Goal: Task Accomplishment & Management: Manage account settings

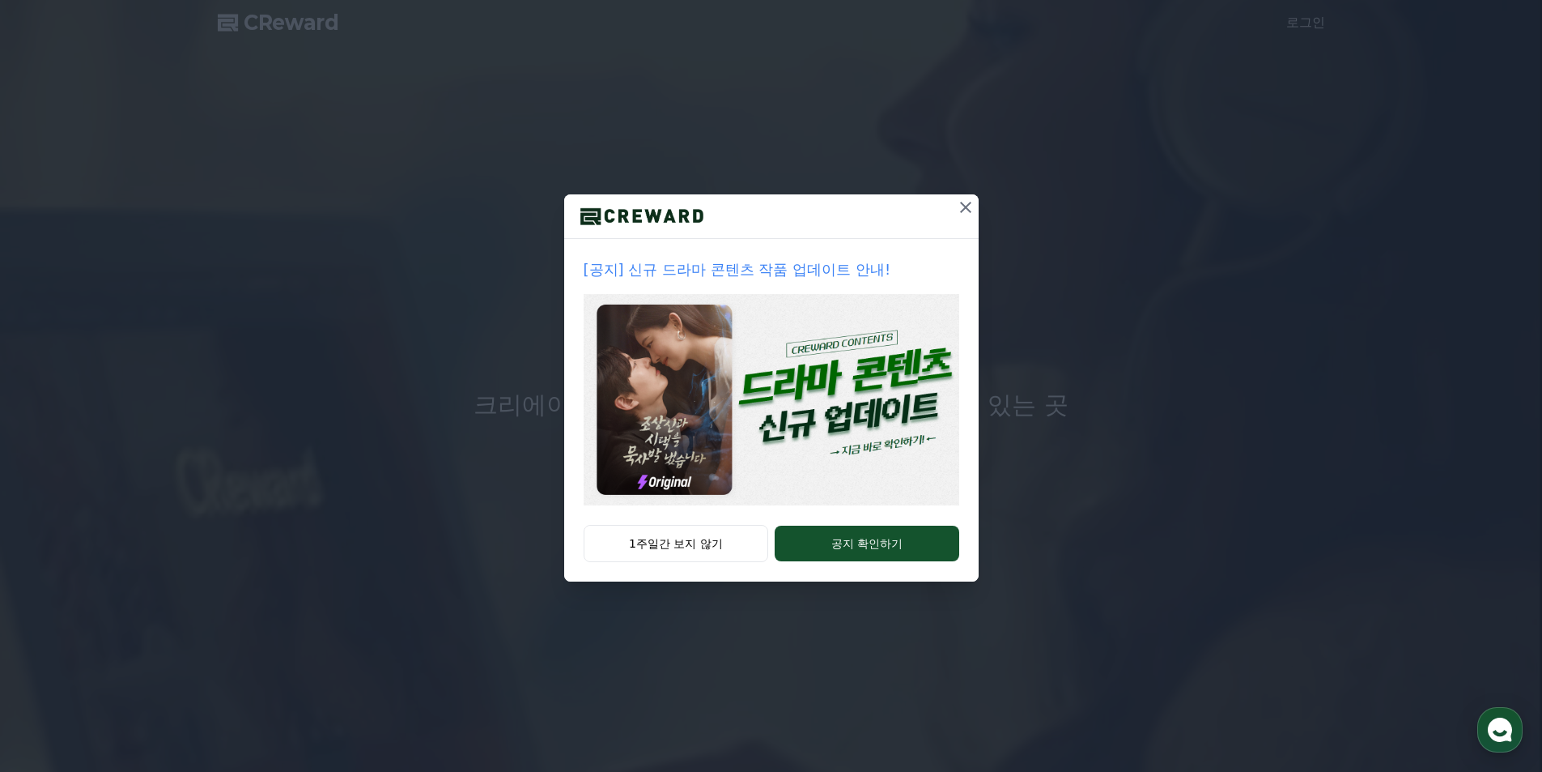
click at [953, 201] on button at bounding box center [966, 207] width 26 height 26
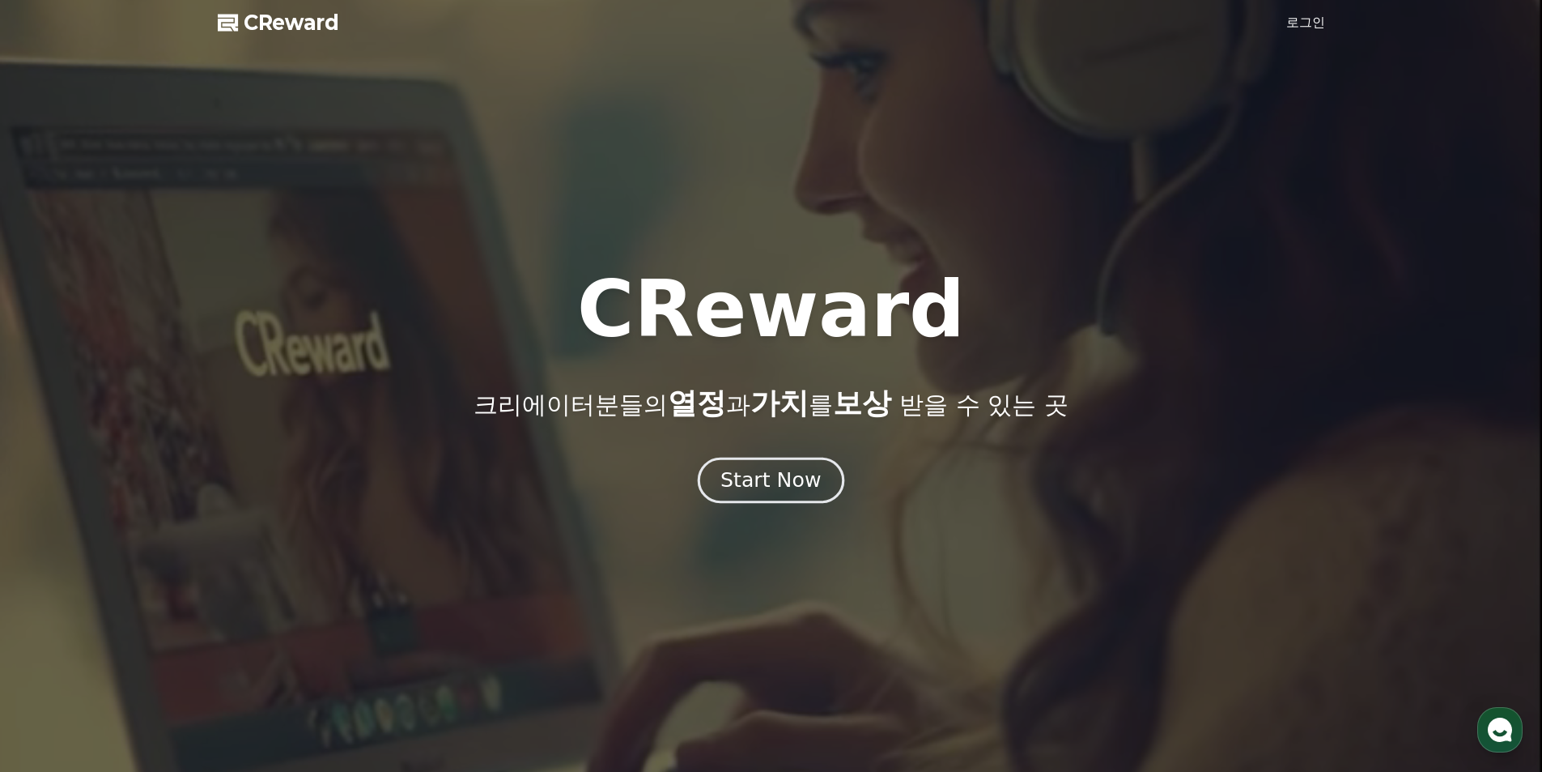
click at [784, 483] on div "Start Now" at bounding box center [770, 480] width 100 height 28
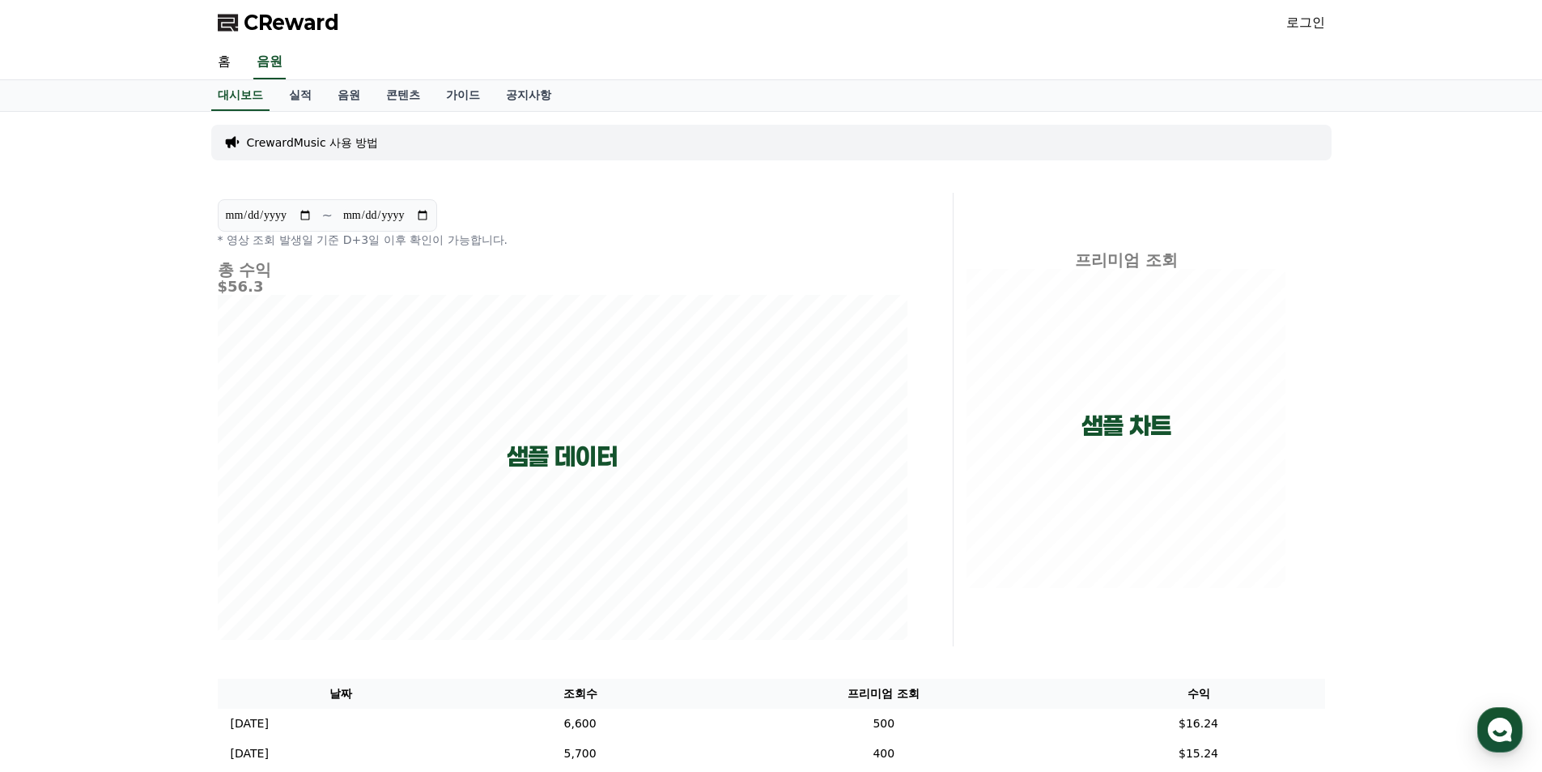
click at [341, 143] on p "CrewardMusic 사용 방법" at bounding box center [313, 142] width 132 height 16
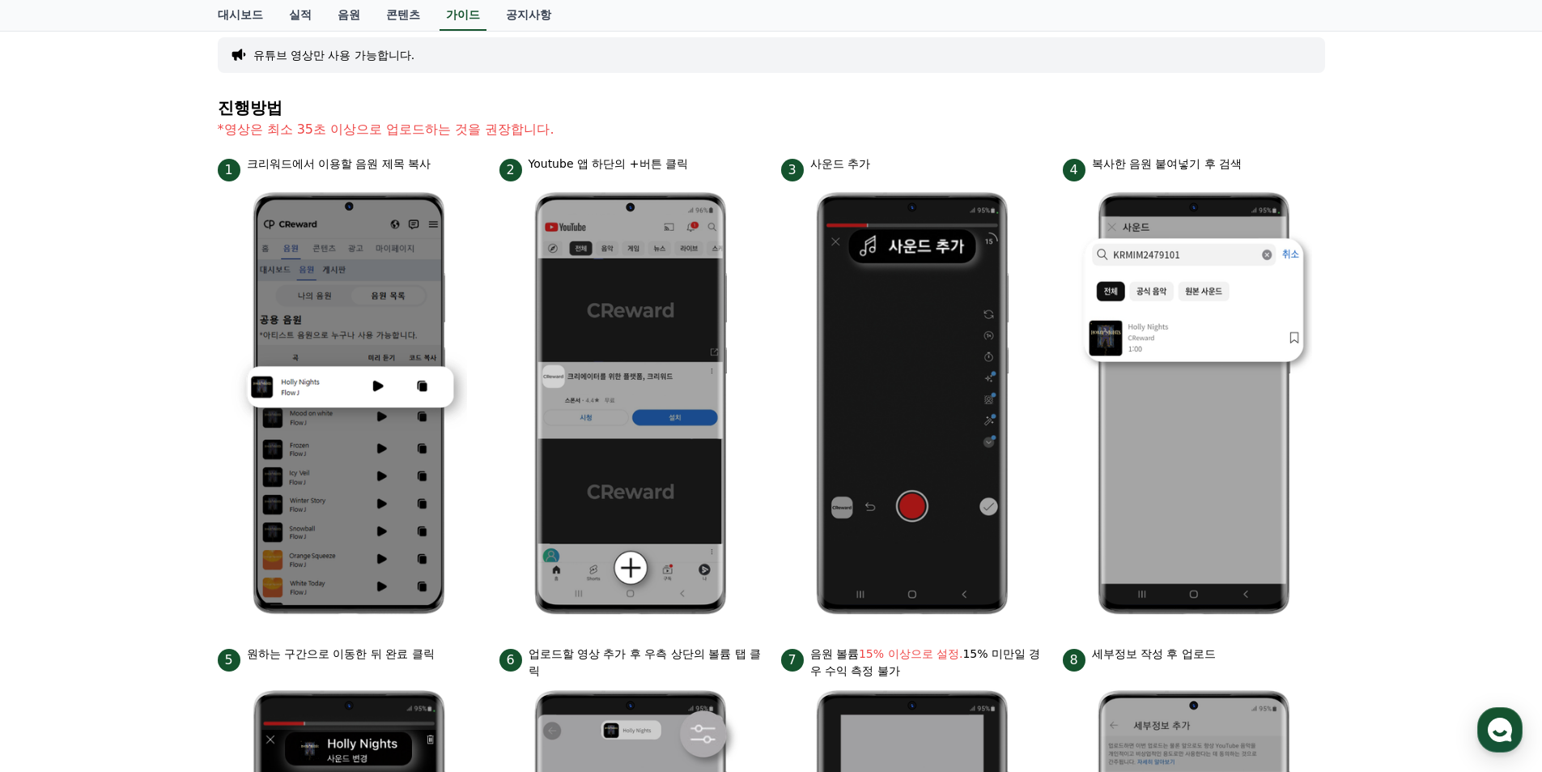
scroll to position [23, 0]
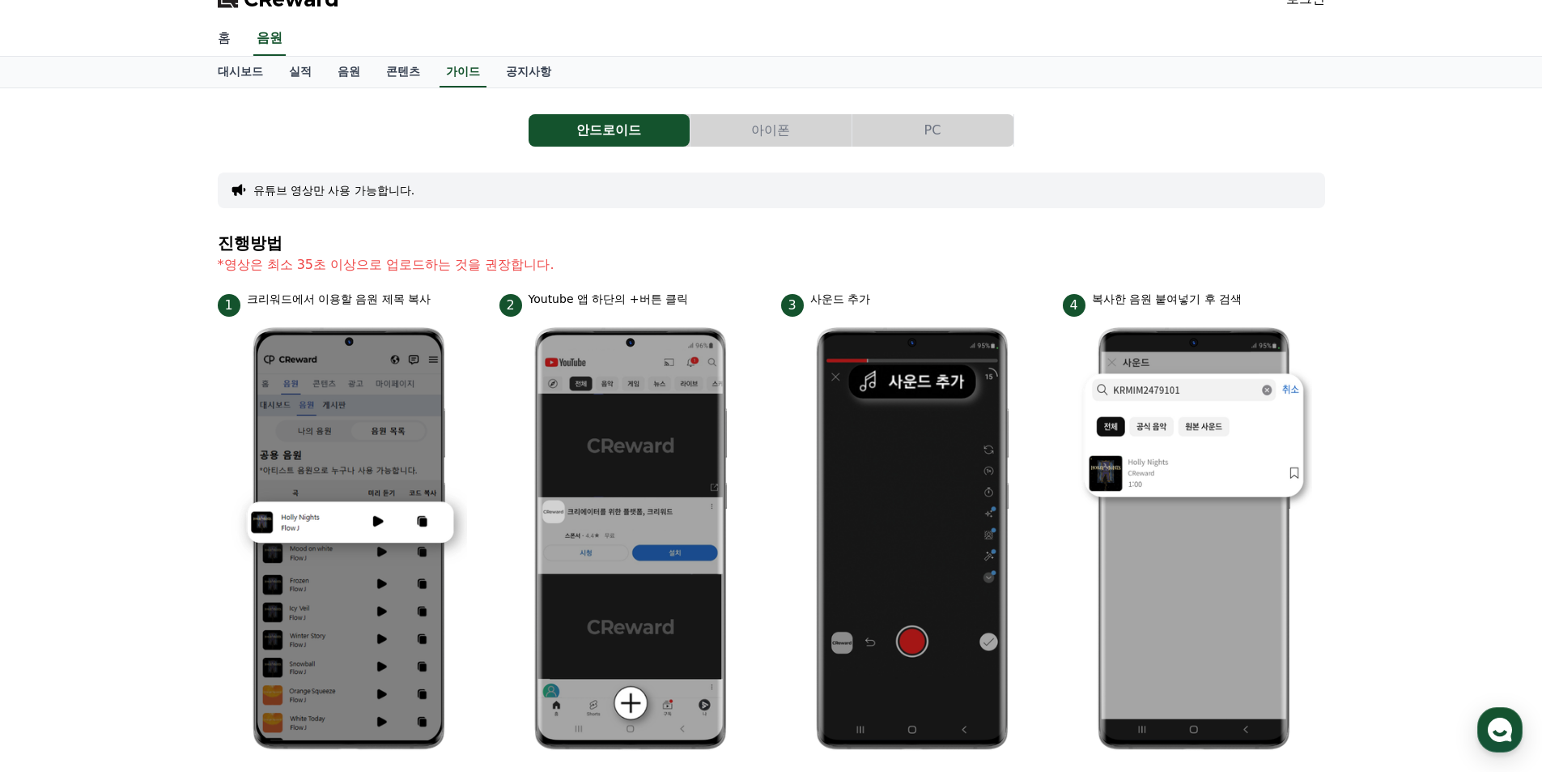
click at [233, 41] on link "홈" at bounding box center [224, 39] width 39 height 34
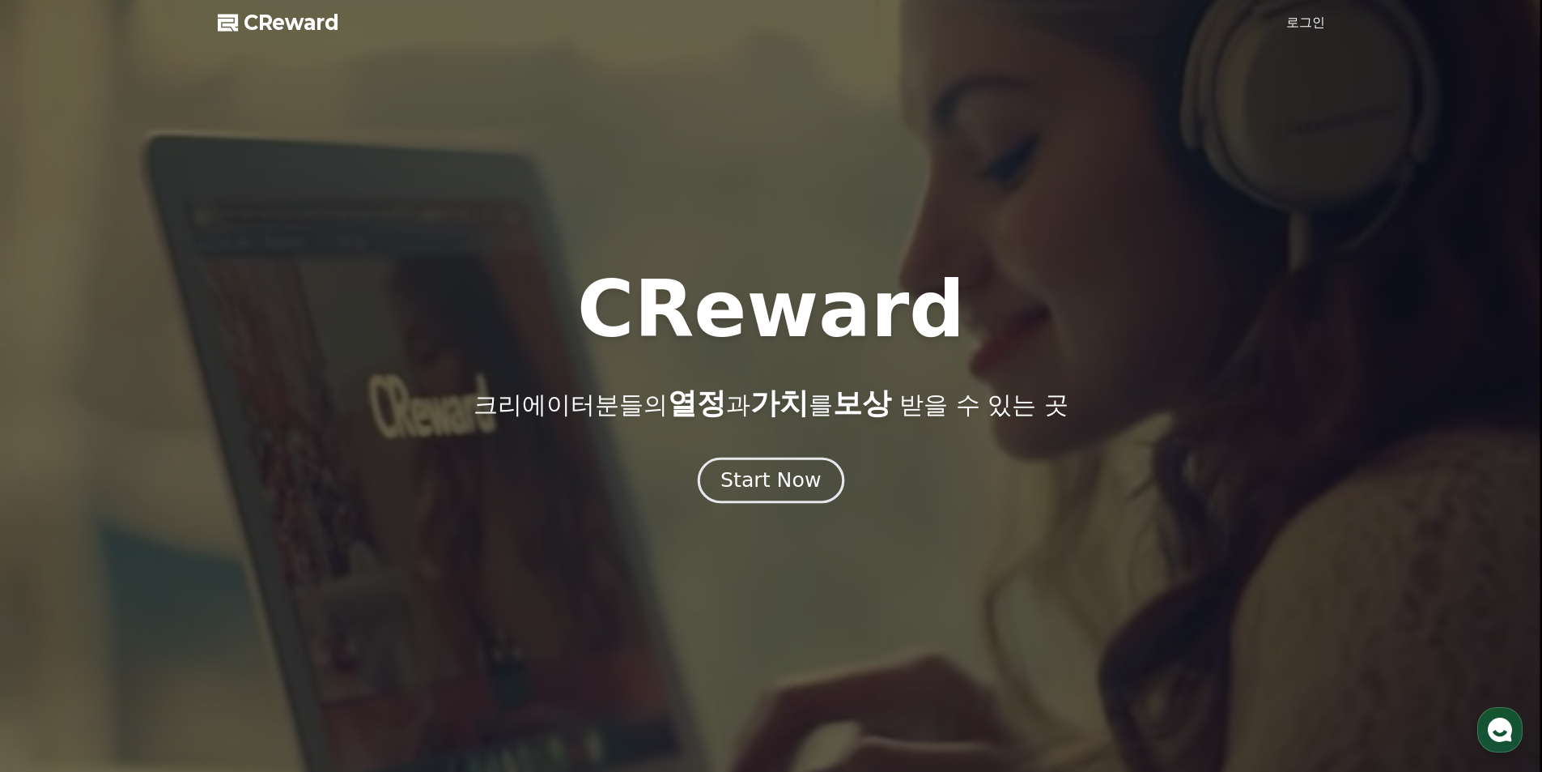
click at [787, 461] on button "Start Now" at bounding box center [771, 480] width 147 height 46
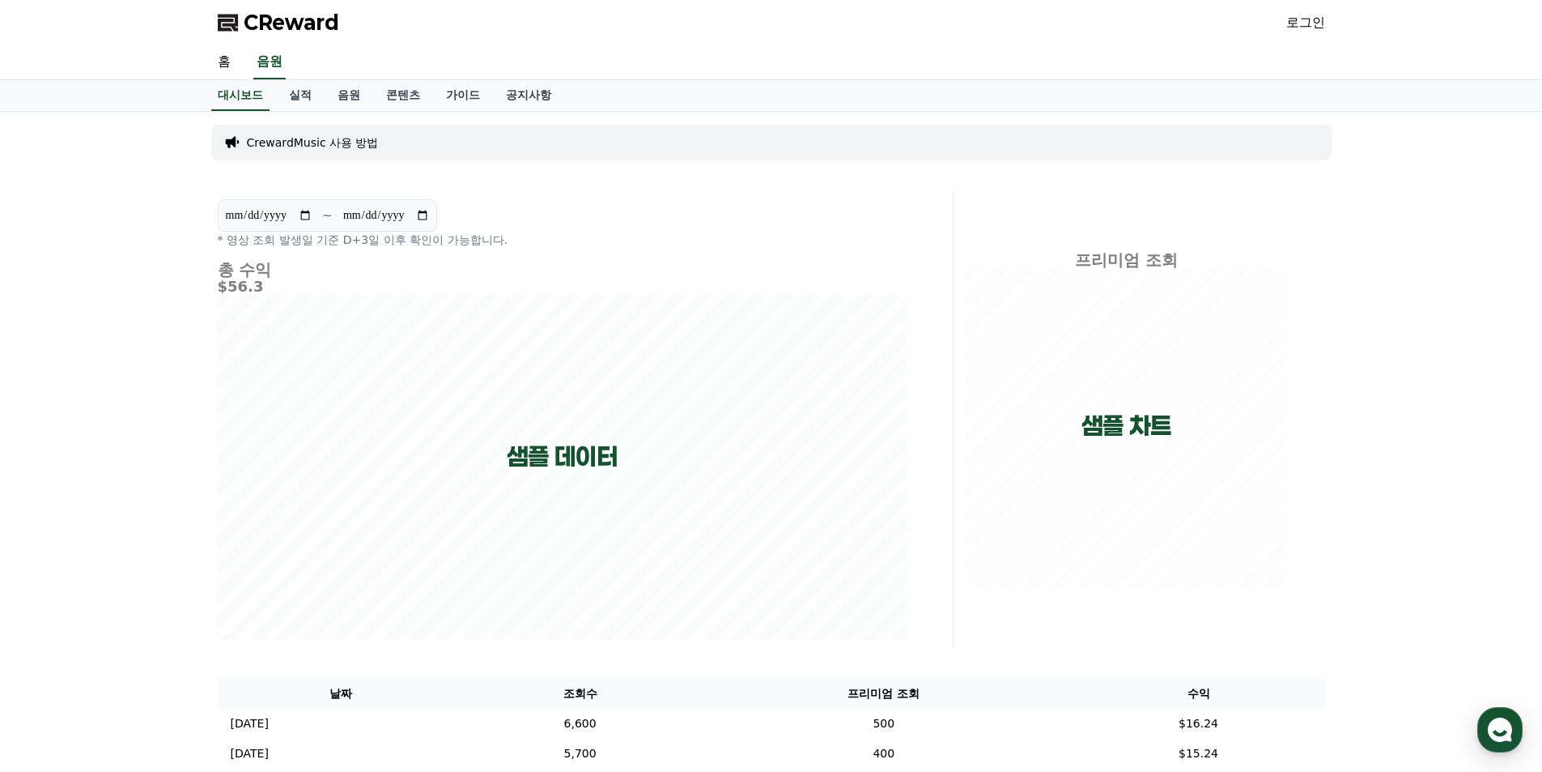
click at [298, 149] on p "CrewardMusic 사용 방법" at bounding box center [313, 142] width 132 height 16
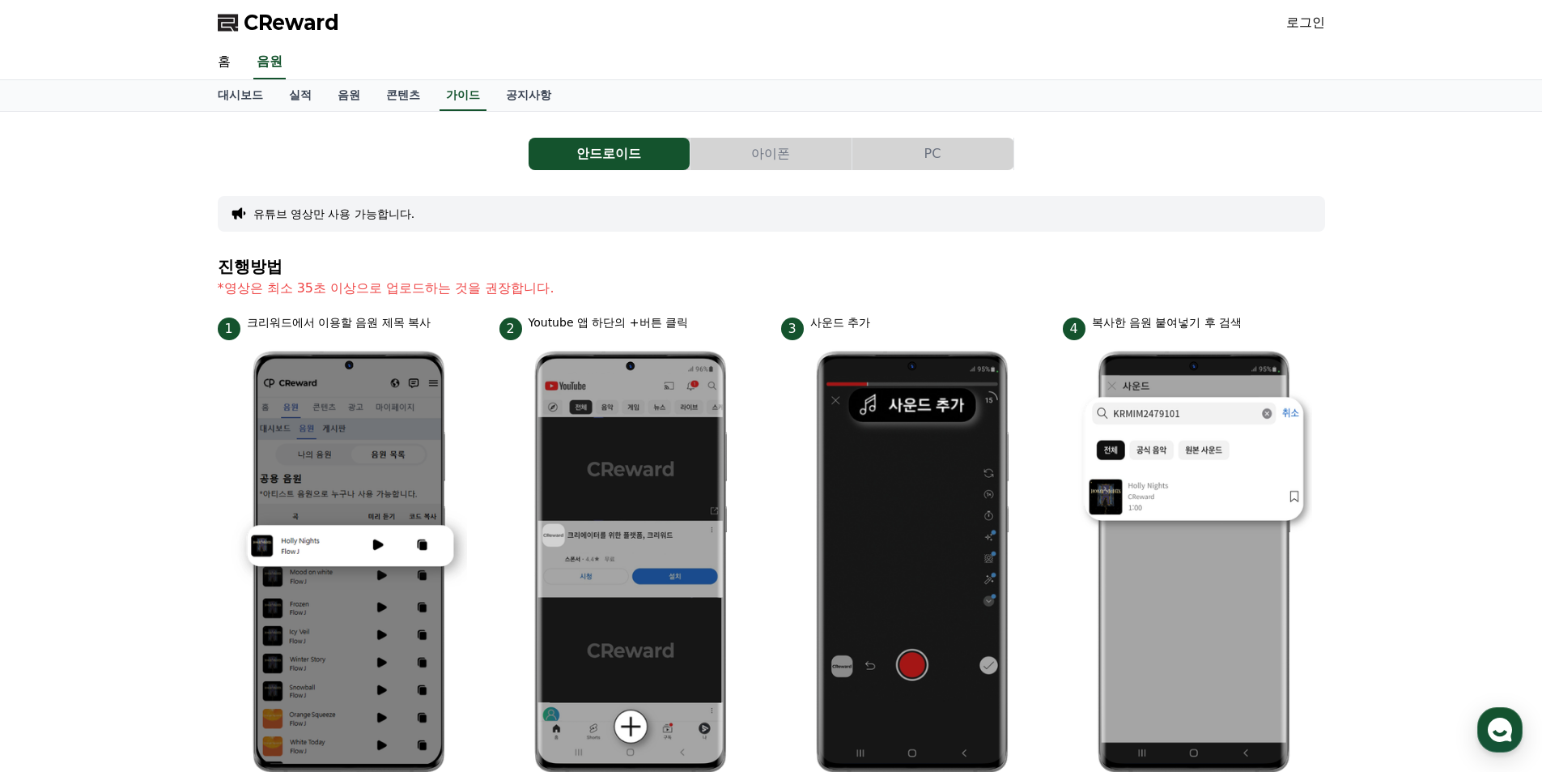
click at [766, 187] on div "안드로이드 아이폰 PC 유튜브 영상만 사용 가능합니다. 진행방법 *영상은 최소 35초 이상으로 업로드하는 것을 권장합니다. 1 크리워드에서 이…" at bounding box center [771, 704] width 1107 height 1158
click at [766, 134] on div "안드로이드 아이폰 PC 유튜브 영상만 사용 가능합니다. 진행방법 *영상은 최소 35초 이상으로 업로드하는 것을 권장합니다. 1 크리워드에서 이…" at bounding box center [771, 704] width 1107 height 1158
click at [779, 147] on button "아이폰" at bounding box center [771, 154] width 161 height 32
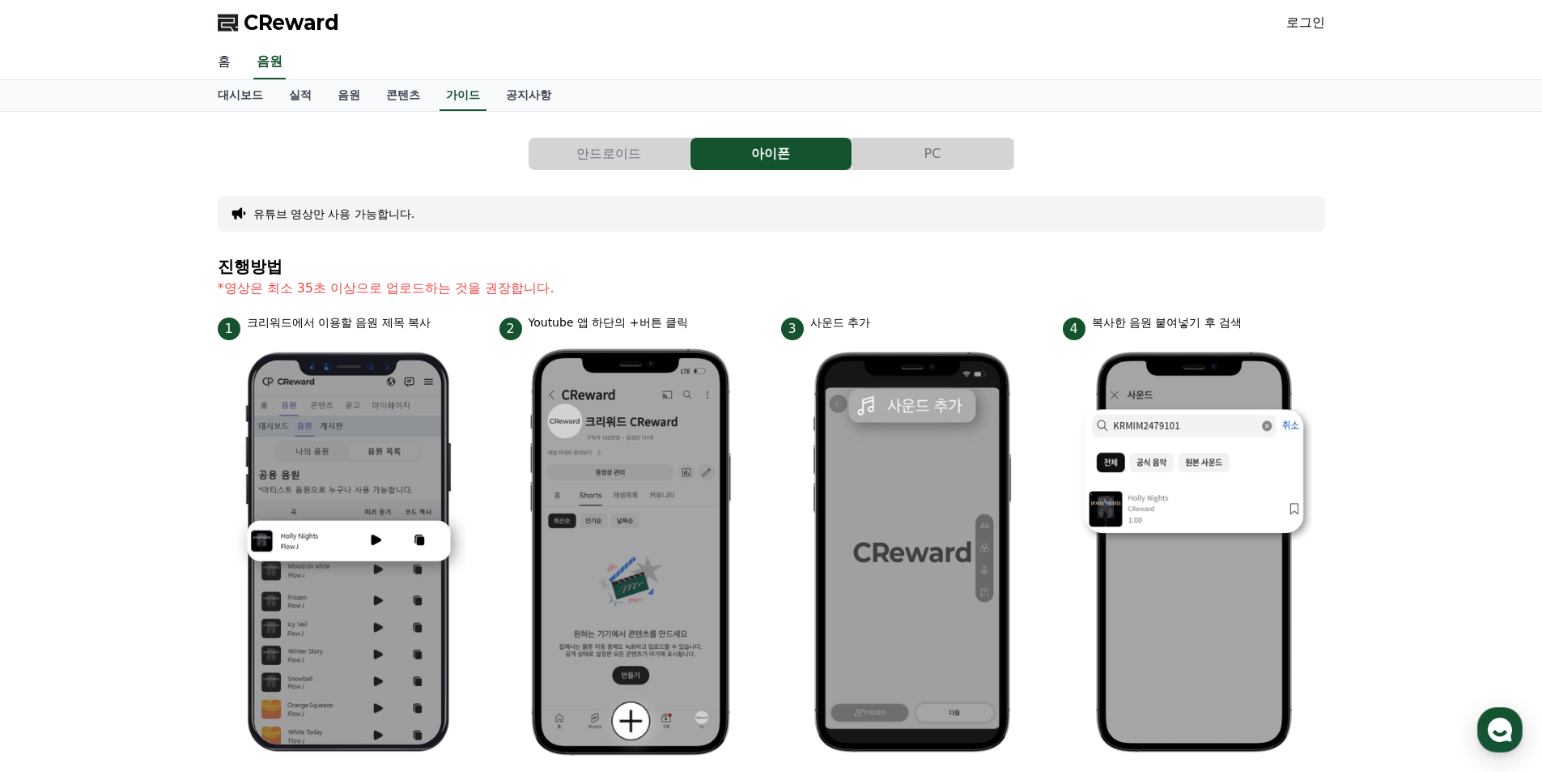
click at [210, 62] on link "홈" at bounding box center [224, 62] width 39 height 34
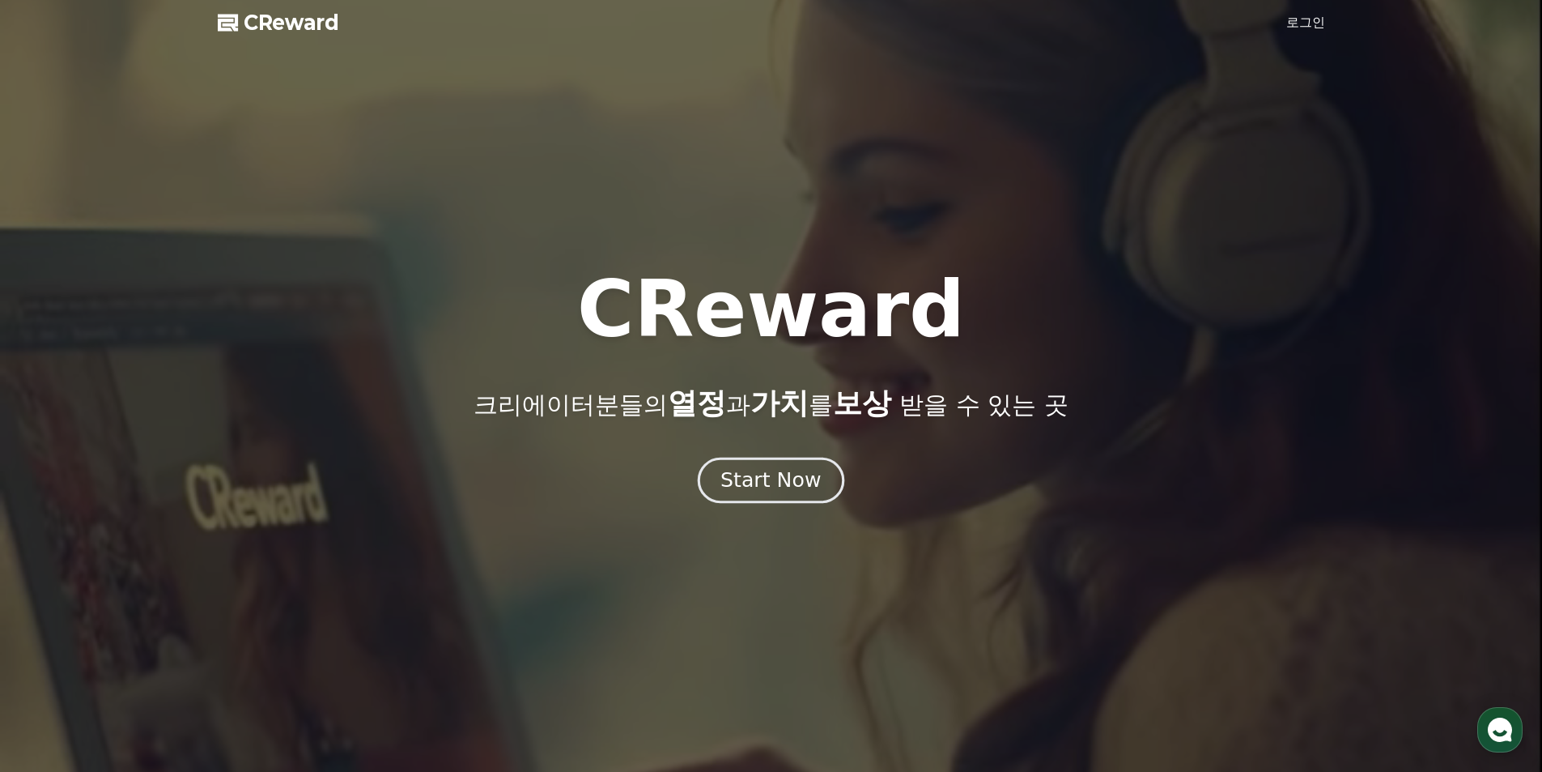
click at [780, 486] on div "Start Now" at bounding box center [770, 480] width 100 height 28
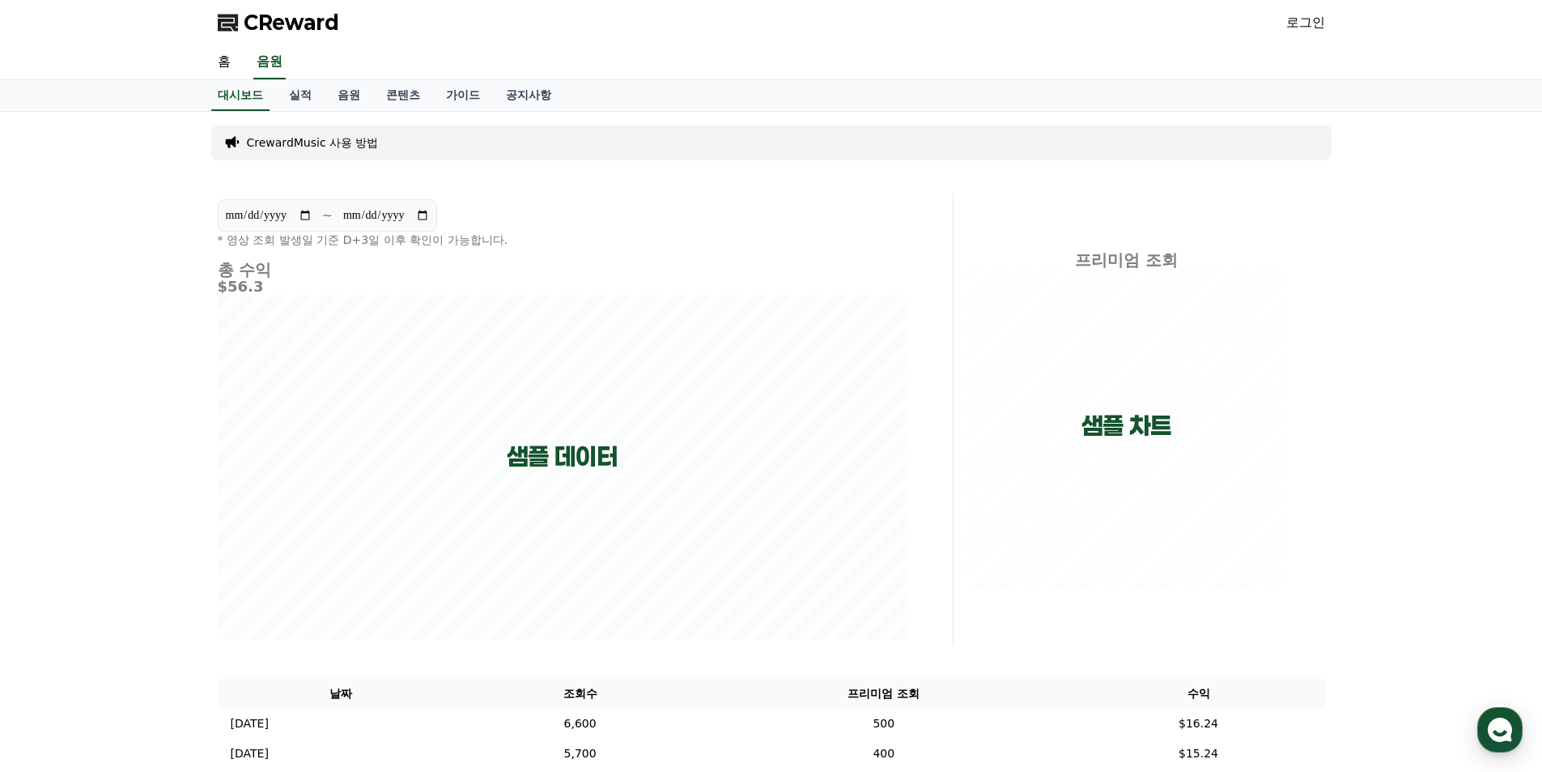
click at [1294, 20] on link "로그인" at bounding box center [1305, 22] width 39 height 19
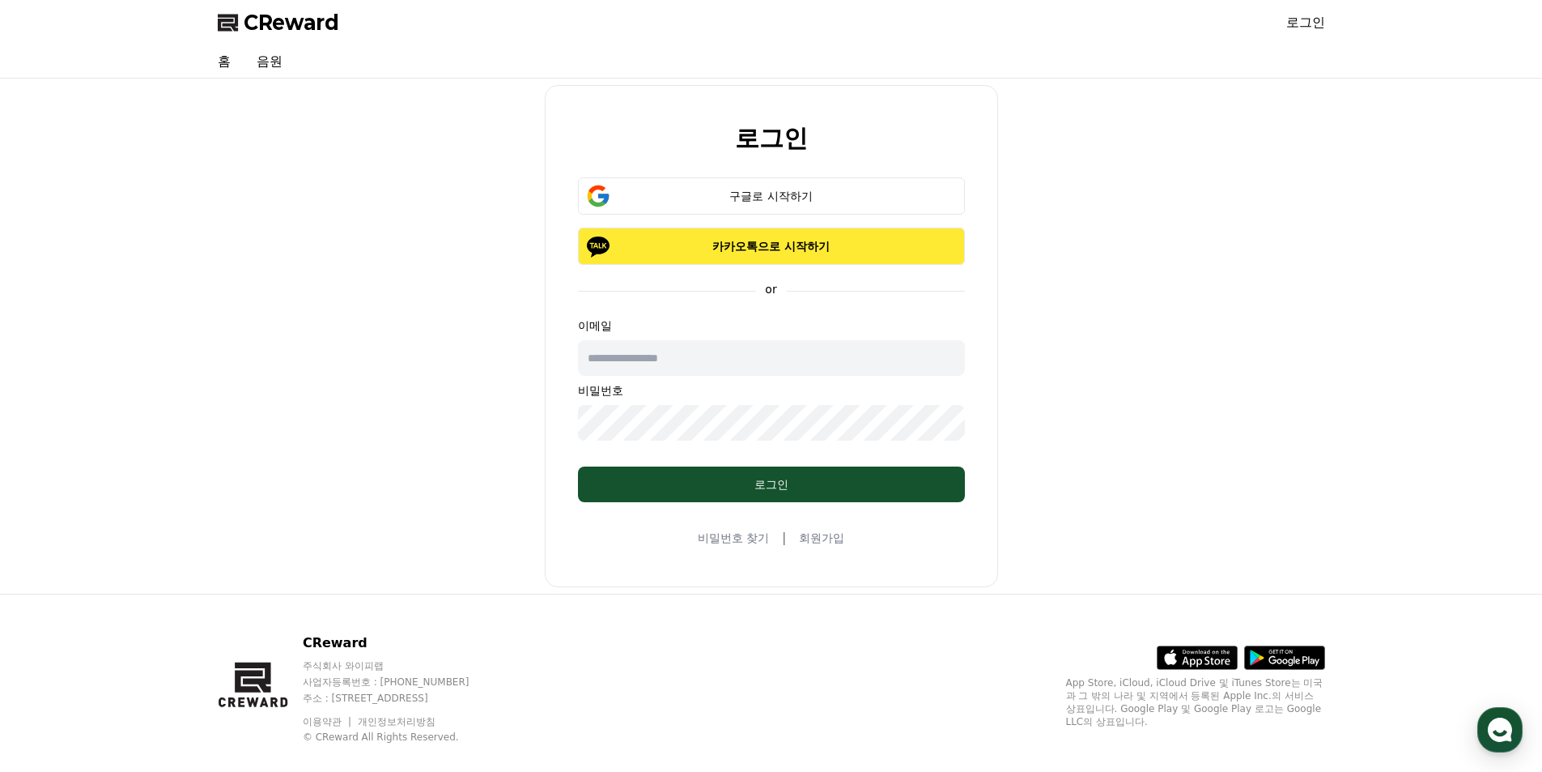
click at [845, 242] on p "카카오톡으로 시작하기" at bounding box center [771, 246] width 340 height 16
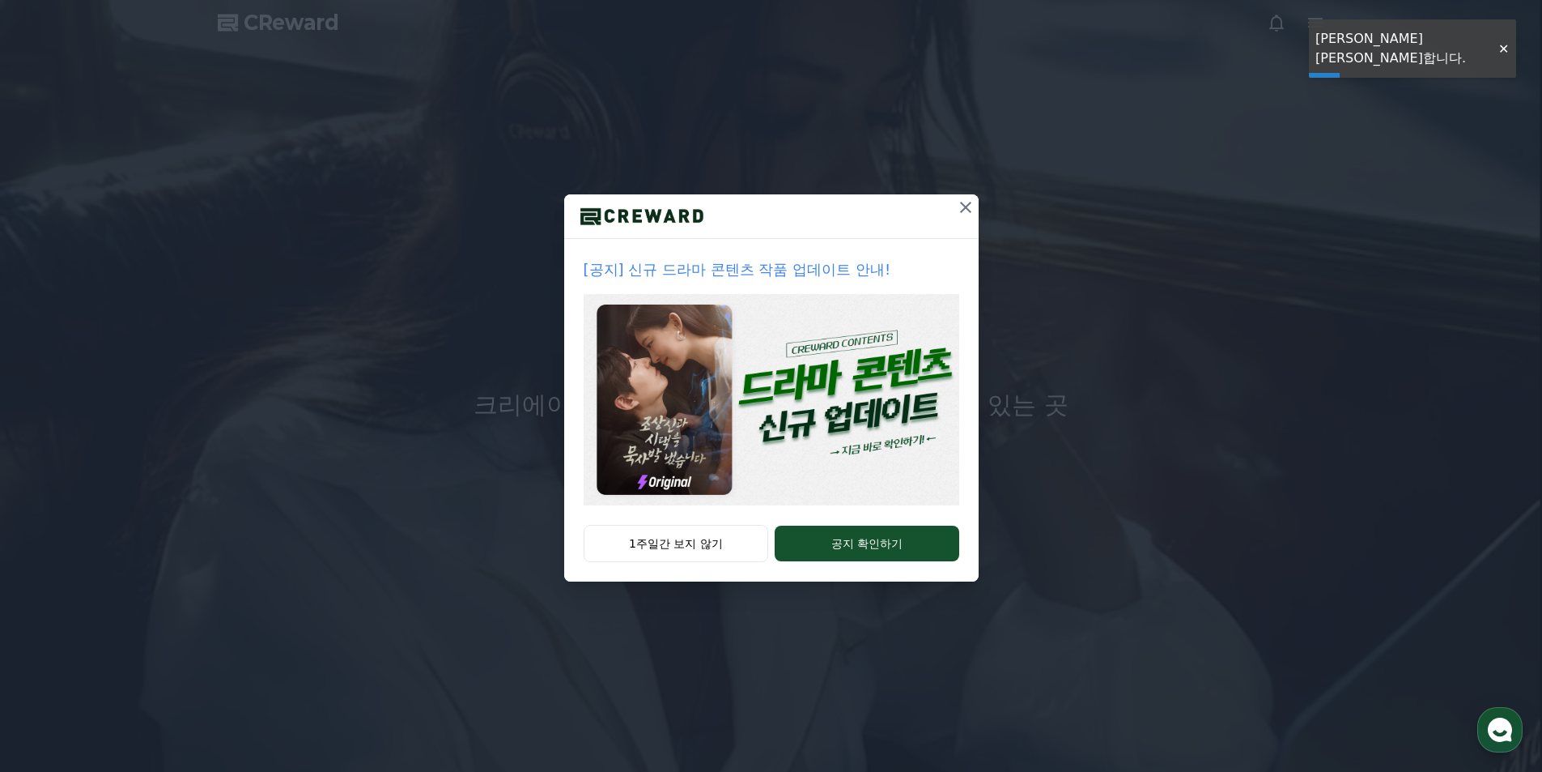
click at [966, 210] on icon at bounding box center [965, 207] width 19 height 19
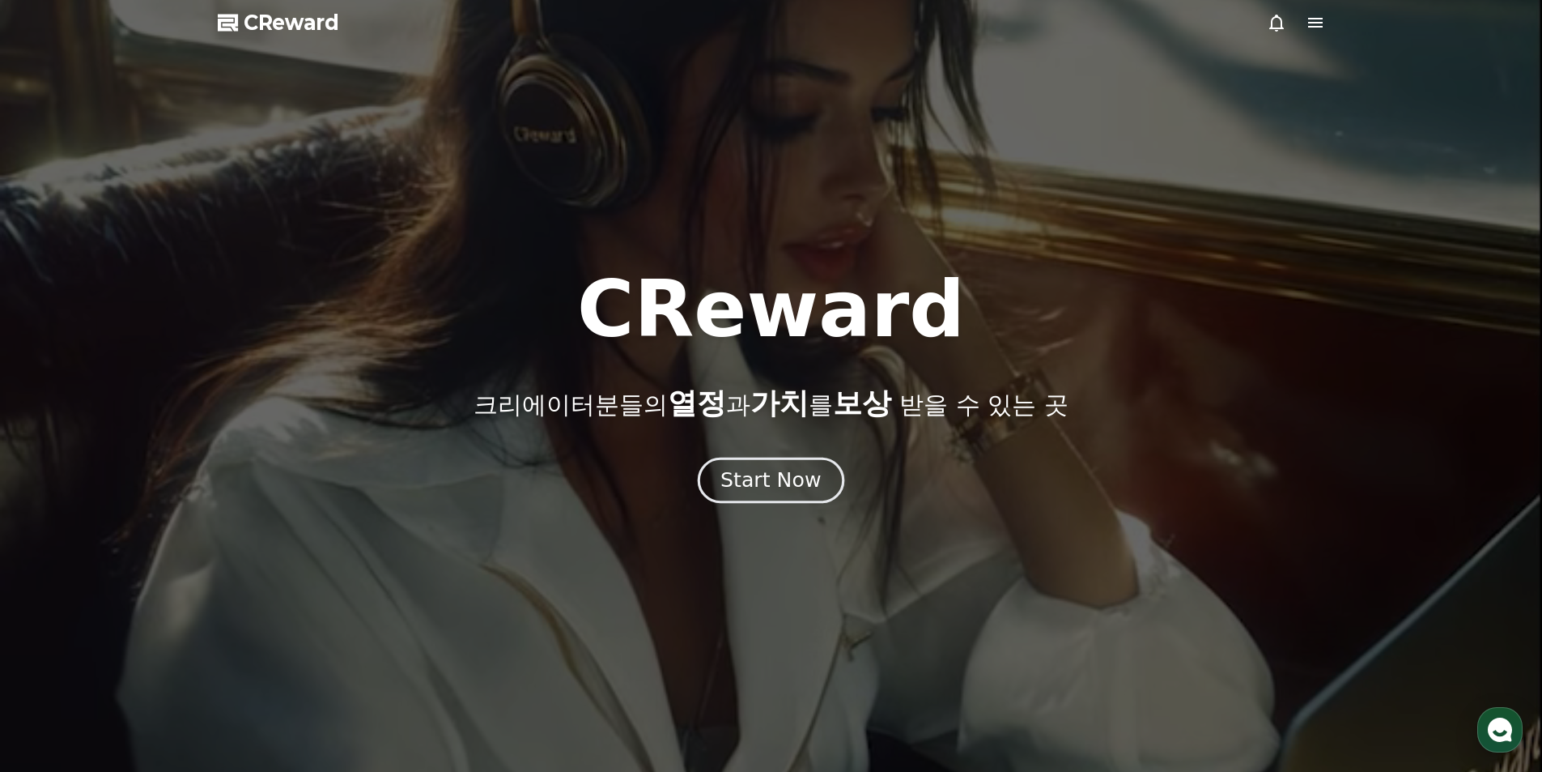
click at [746, 481] on div "Start Now" at bounding box center [770, 480] width 100 height 28
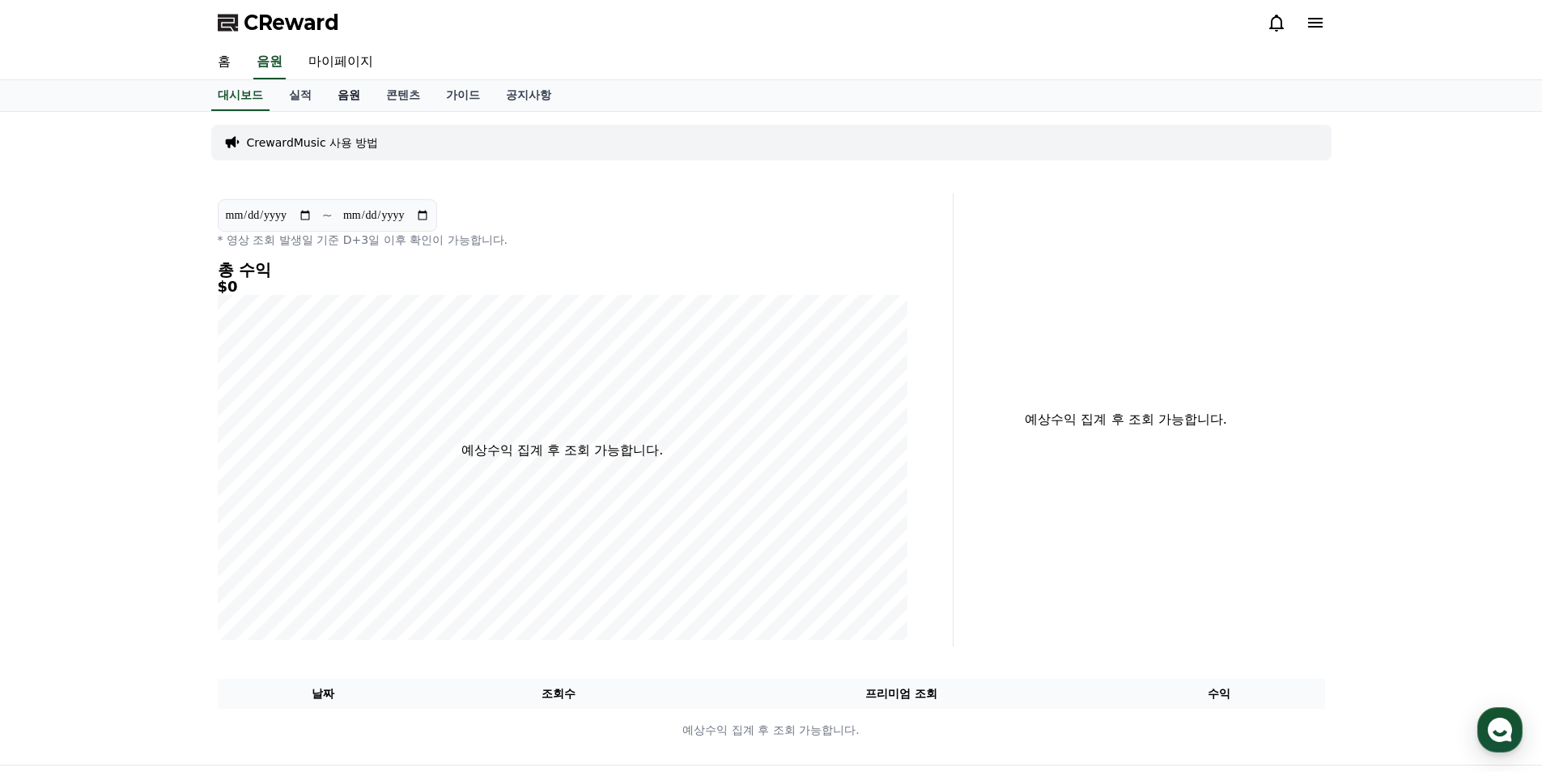
click at [333, 92] on link "음원" at bounding box center [349, 95] width 49 height 31
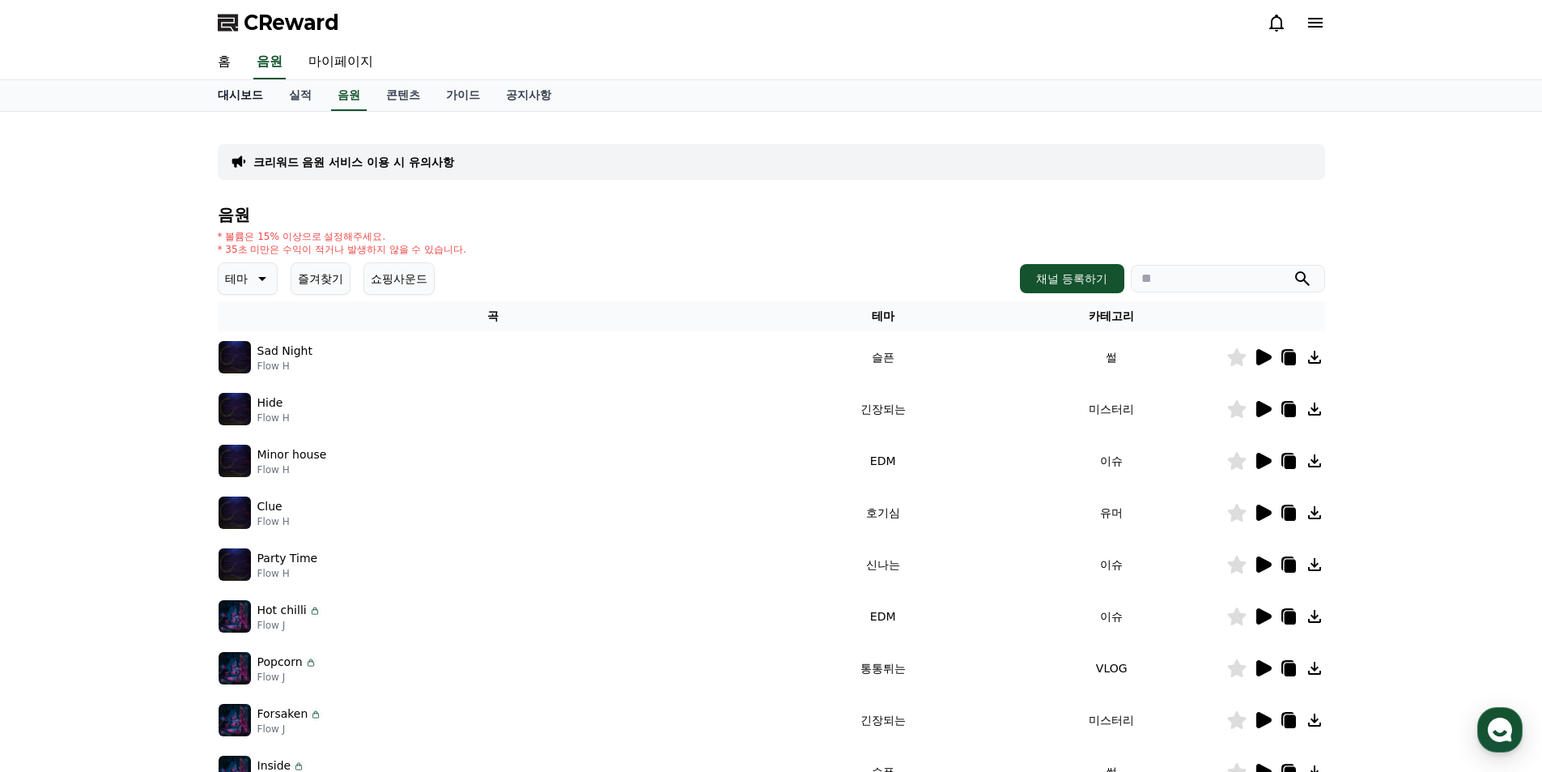
click at [254, 96] on link "대시보드" at bounding box center [240, 95] width 71 height 31
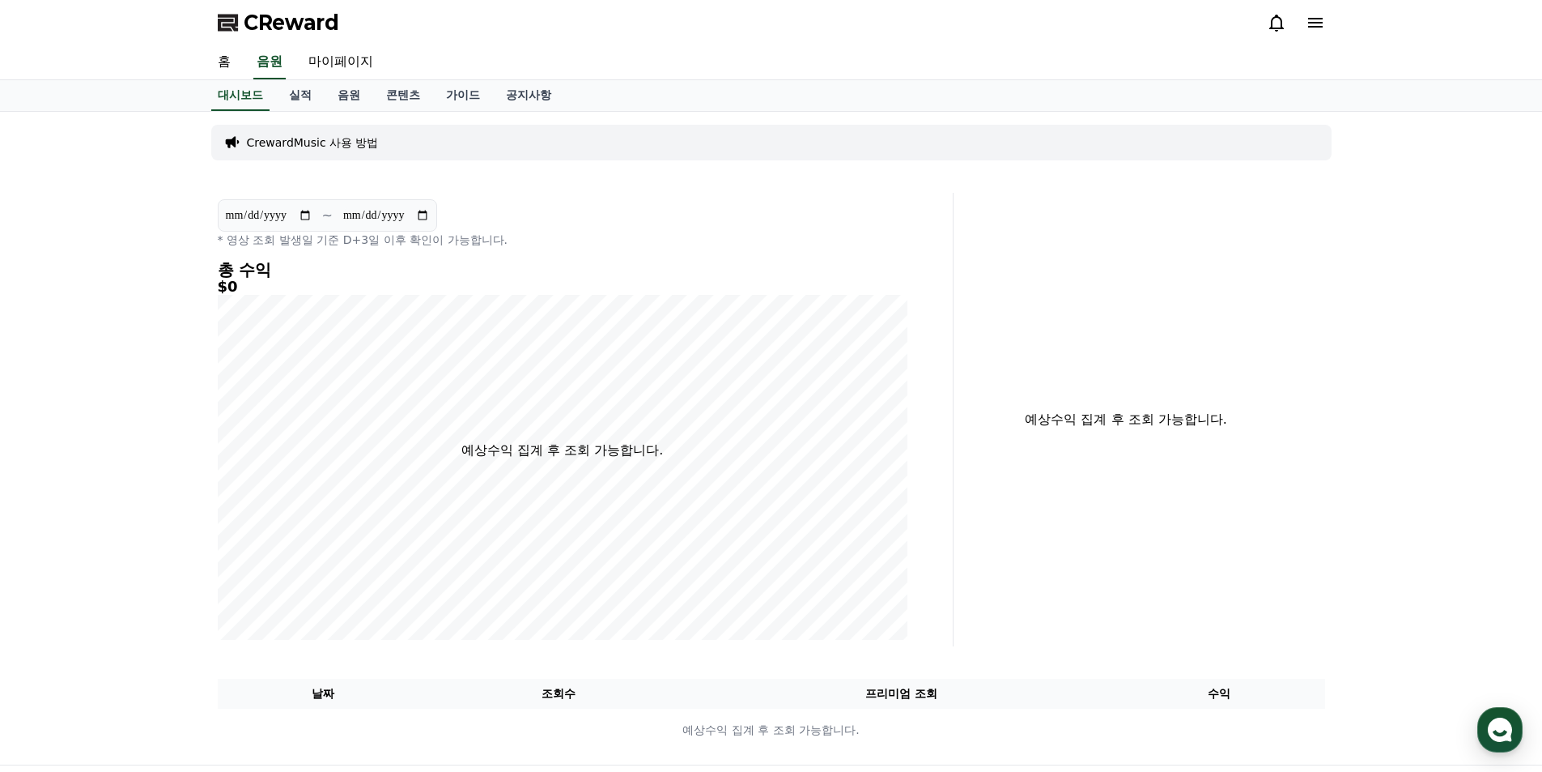
click at [344, 142] on p "CrewardMusic 사용 방법" at bounding box center [313, 142] width 132 height 16
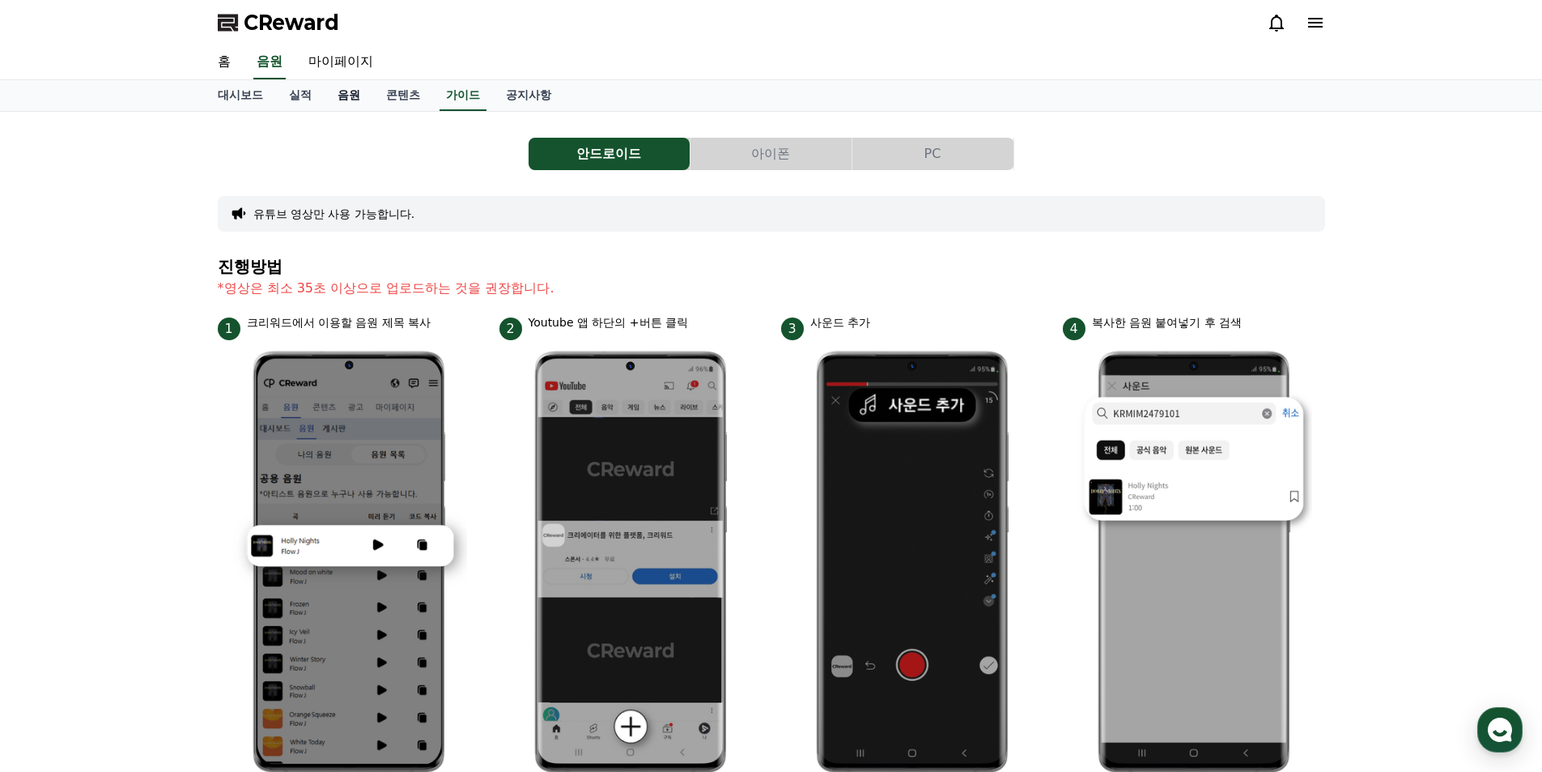
click at [342, 94] on link "음원" at bounding box center [349, 95] width 49 height 31
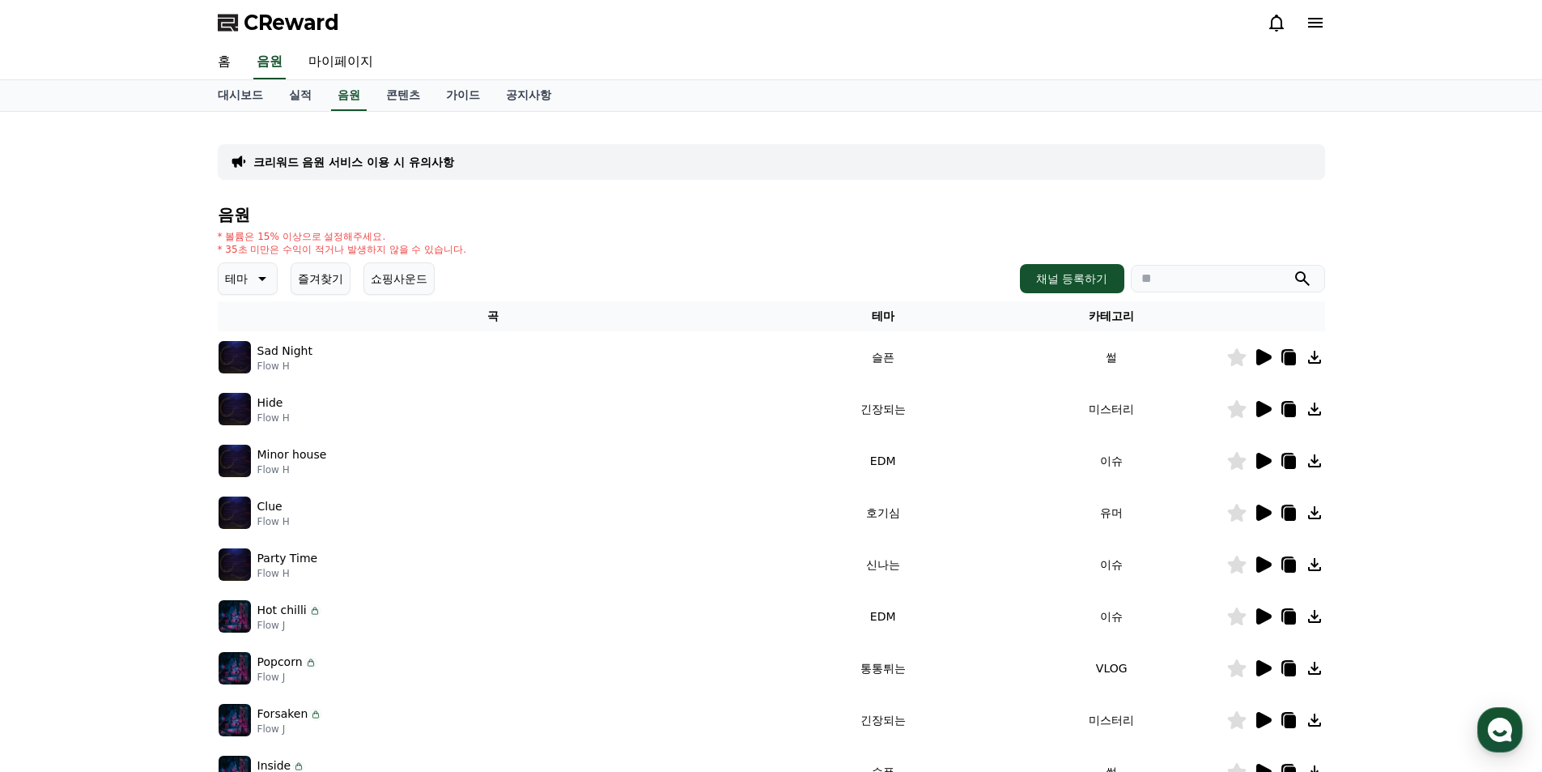
click at [254, 352] on div "Sad Night Flow H" at bounding box center [494, 357] width 550 height 32
click at [1270, 357] on icon at bounding box center [1263, 357] width 15 height 16
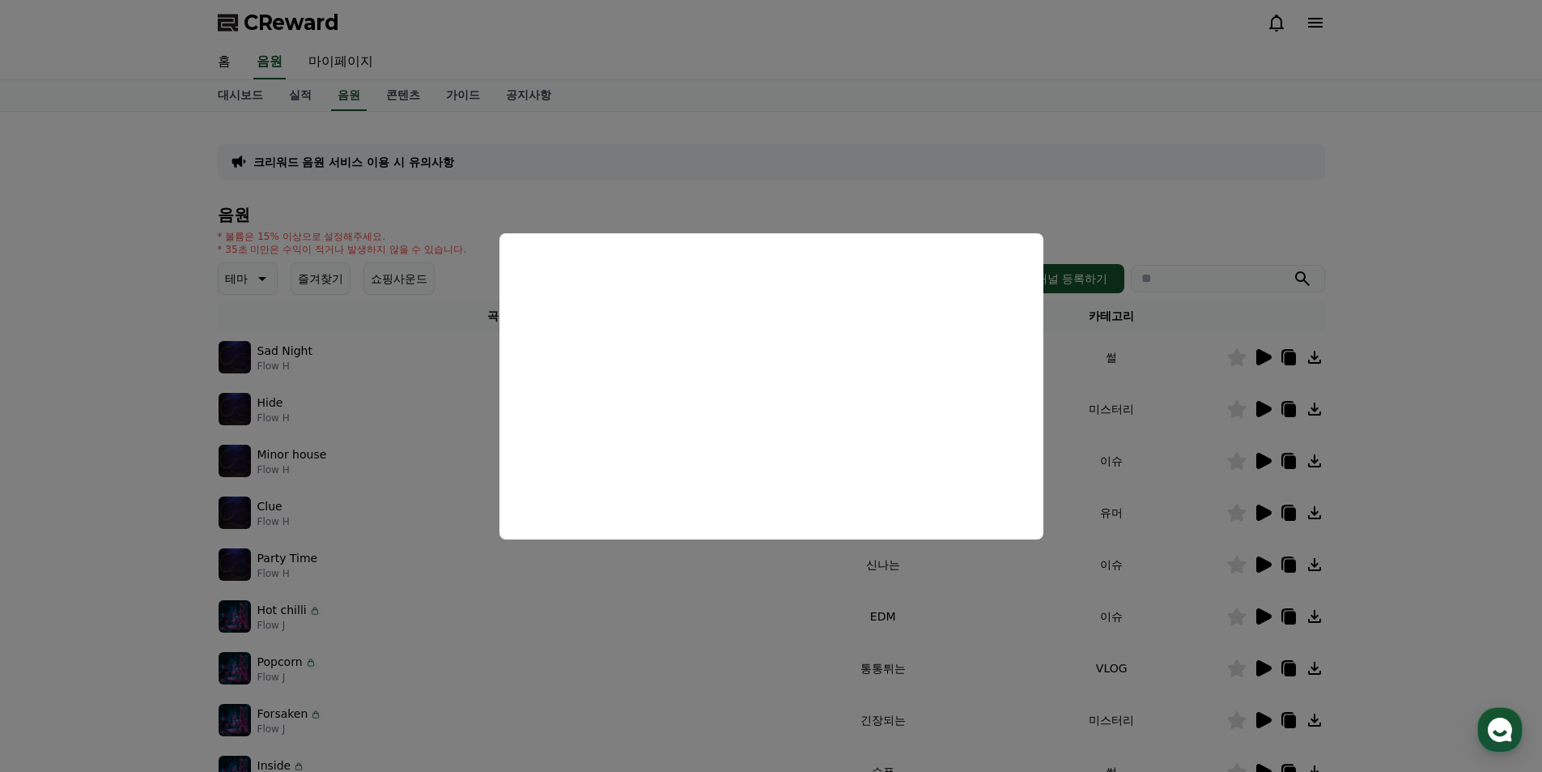
click at [1256, 411] on button "close modal" at bounding box center [771, 386] width 1542 height 772
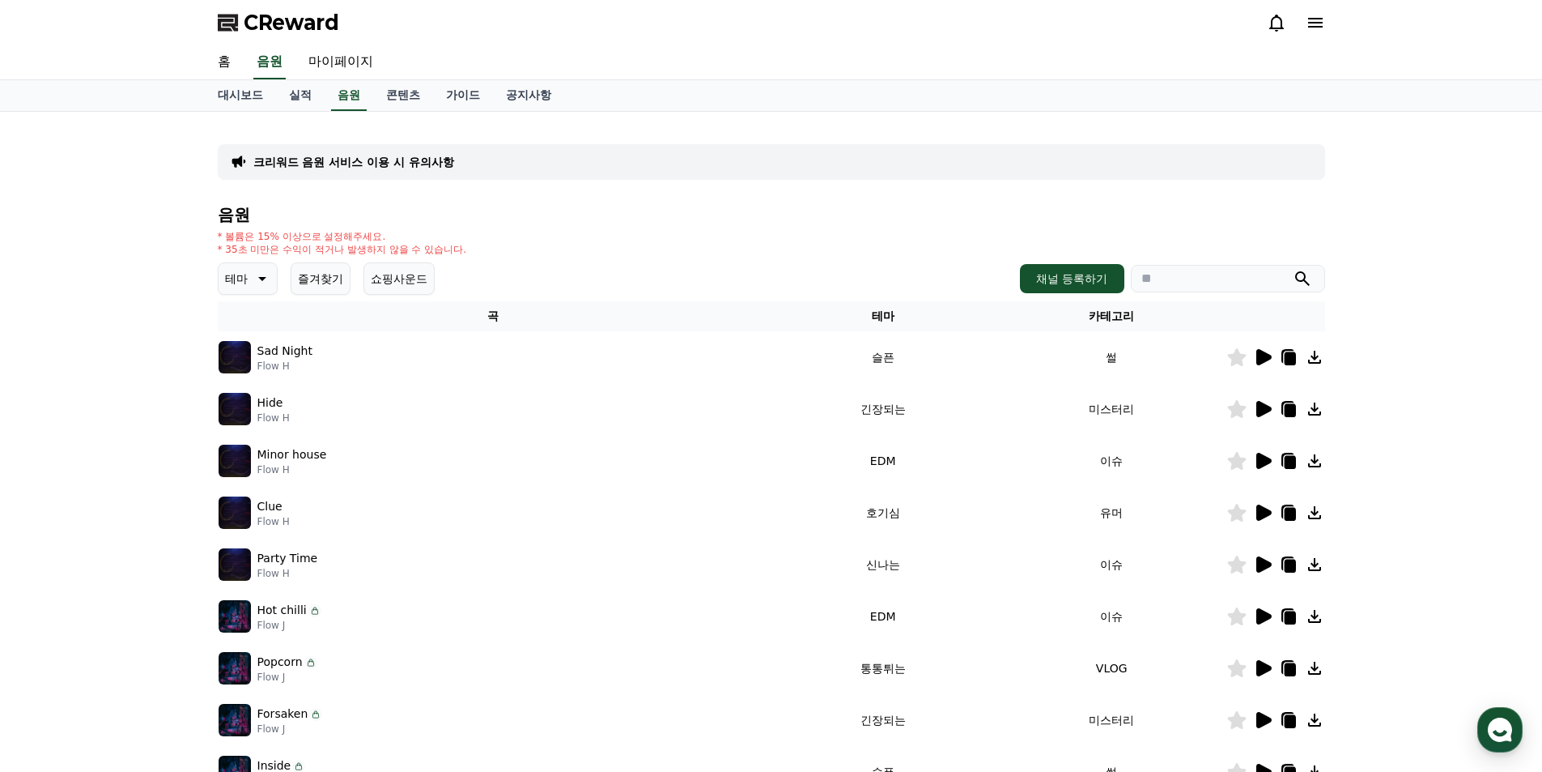
click at [1294, 363] on icon at bounding box center [1289, 358] width 11 height 13
click at [329, 62] on link "마이페이지" at bounding box center [340, 62] width 91 height 34
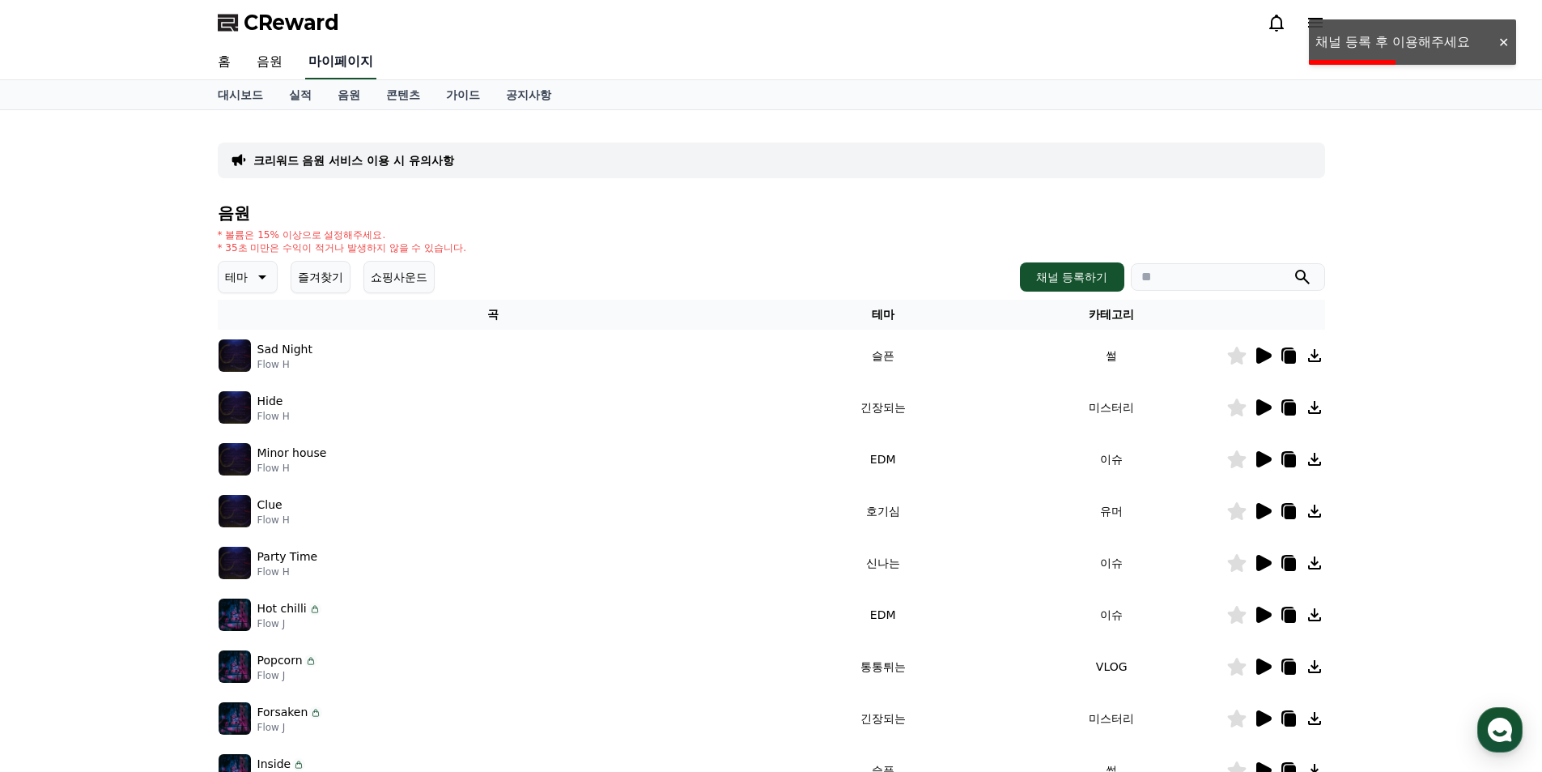
select select "**********"
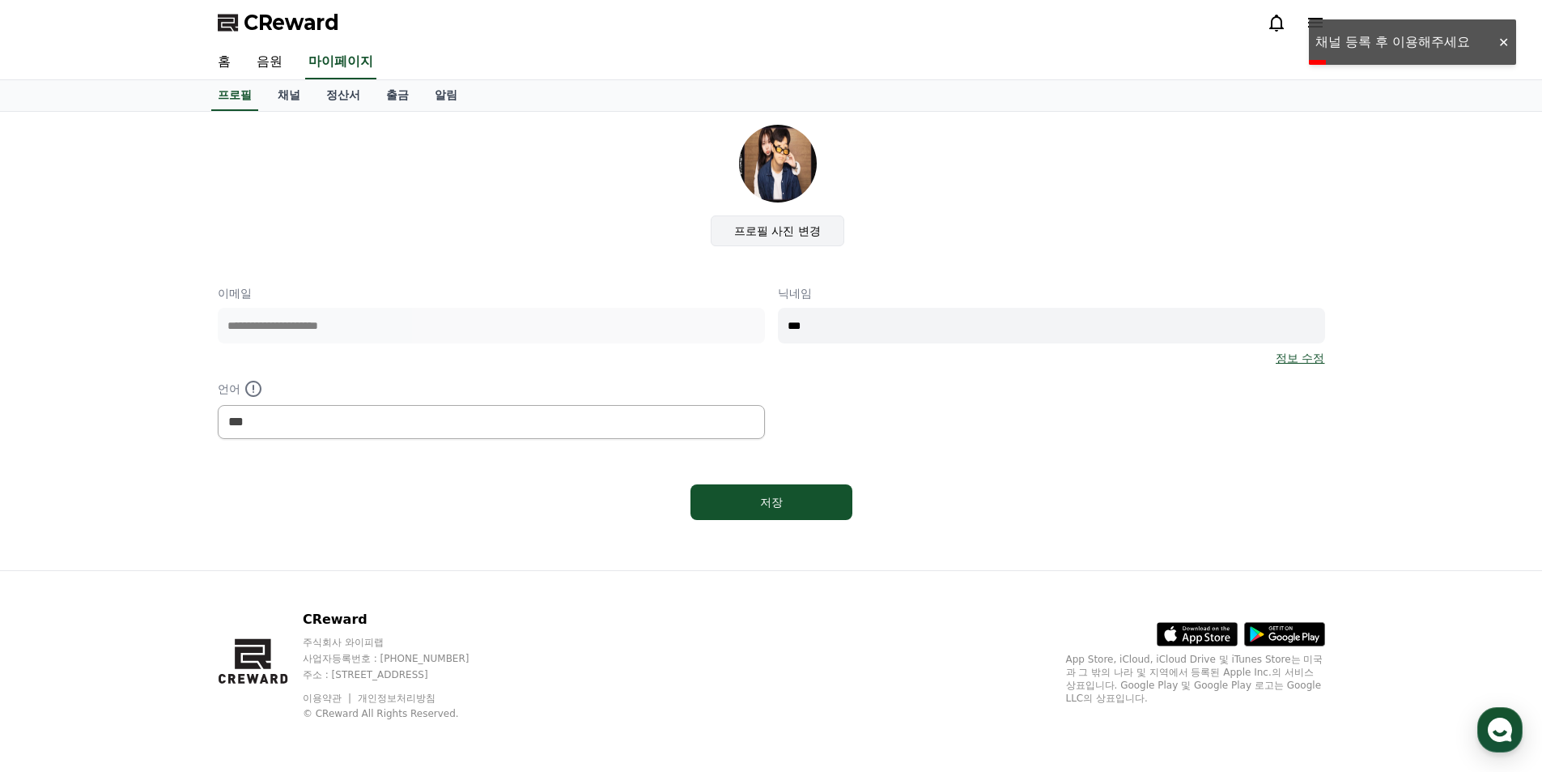
click at [812, 235] on label "프로필 사진 변경" at bounding box center [778, 230] width 134 height 31
click at [0, 0] on input "프로필 사진 변경" at bounding box center [0, 0] width 0 height 0
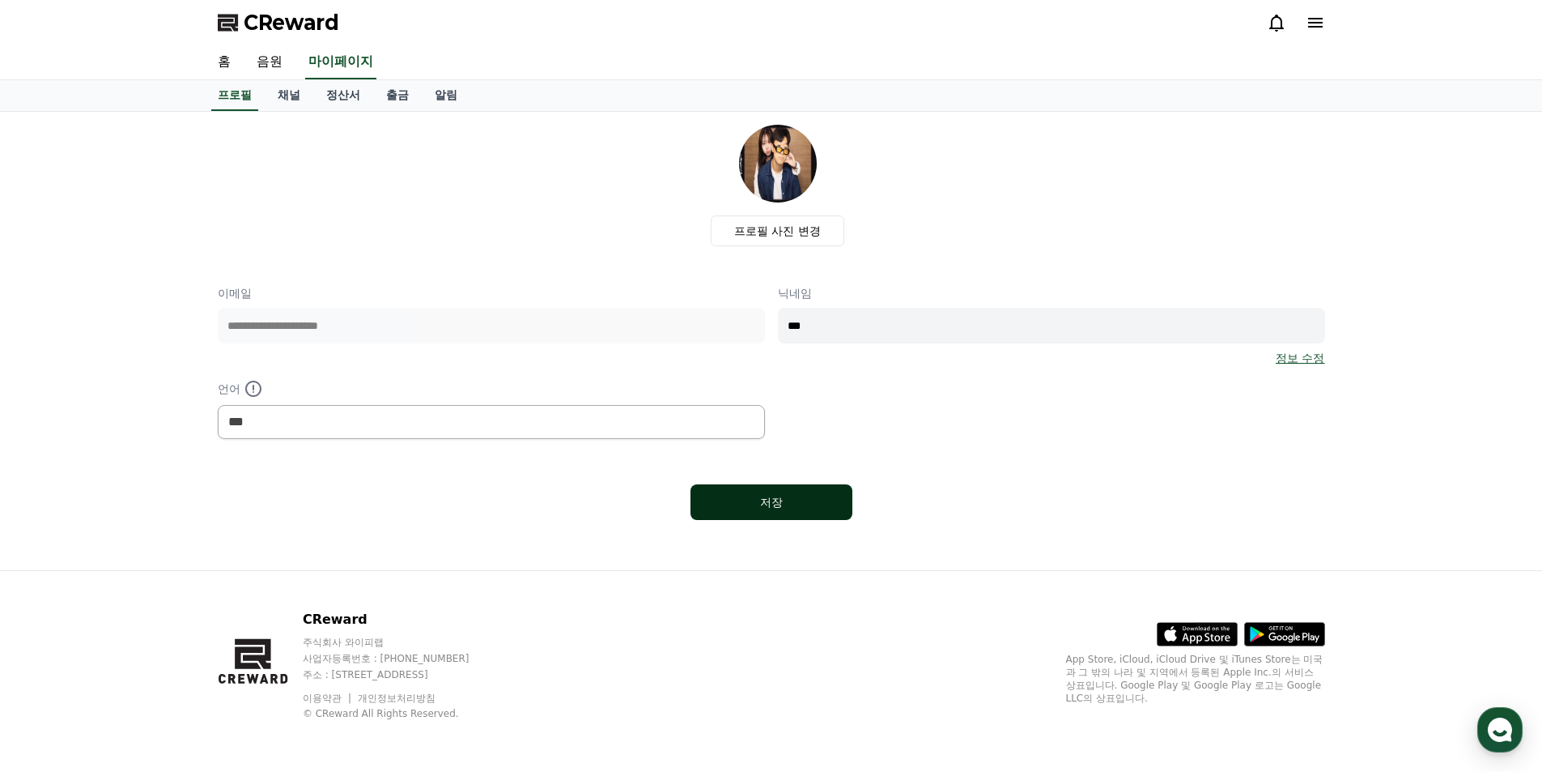
click at [717, 511] on button "저장" at bounding box center [772, 502] width 162 height 36
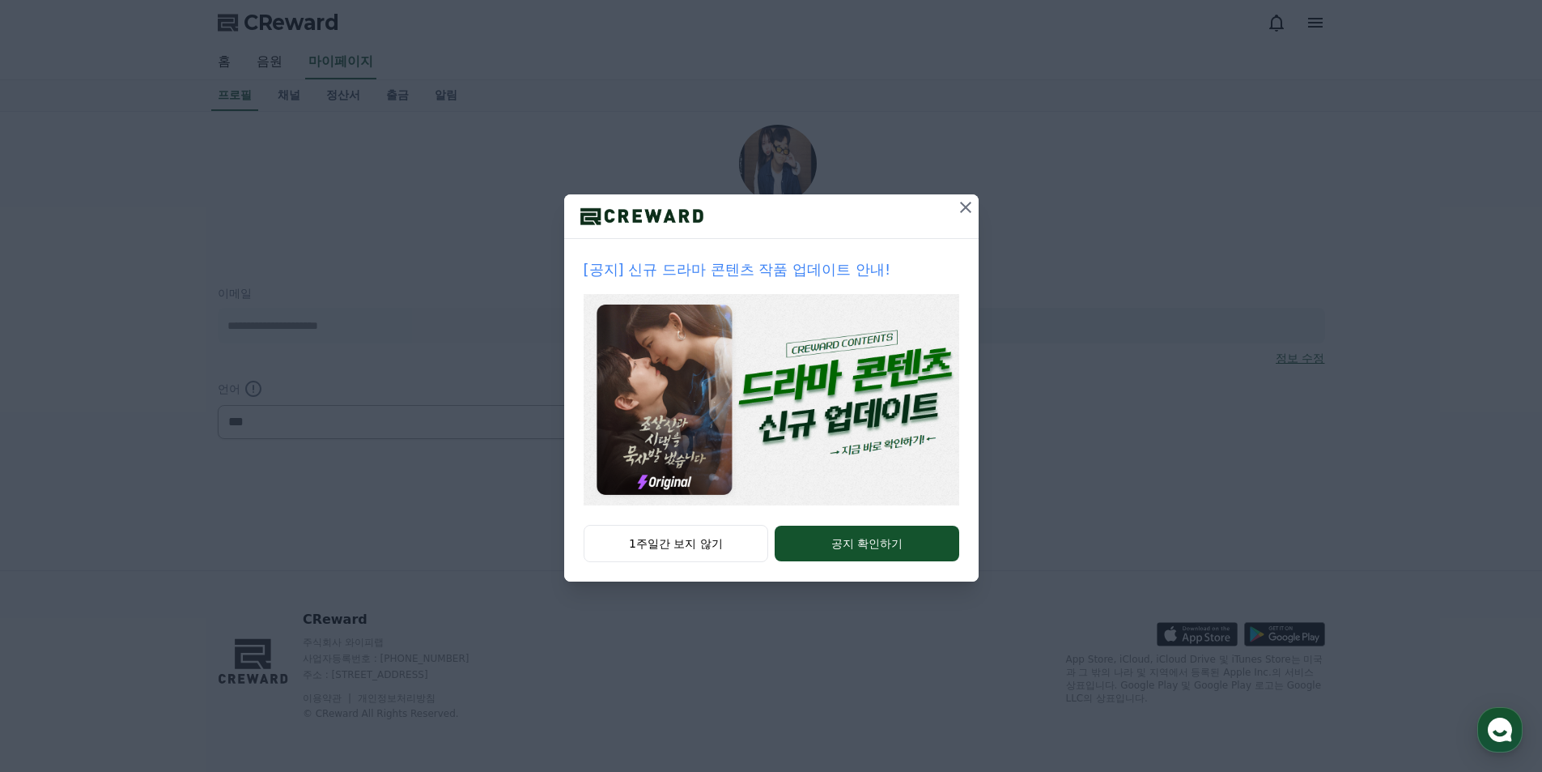
select select "**********"
click at [970, 205] on icon at bounding box center [965, 207] width 19 height 19
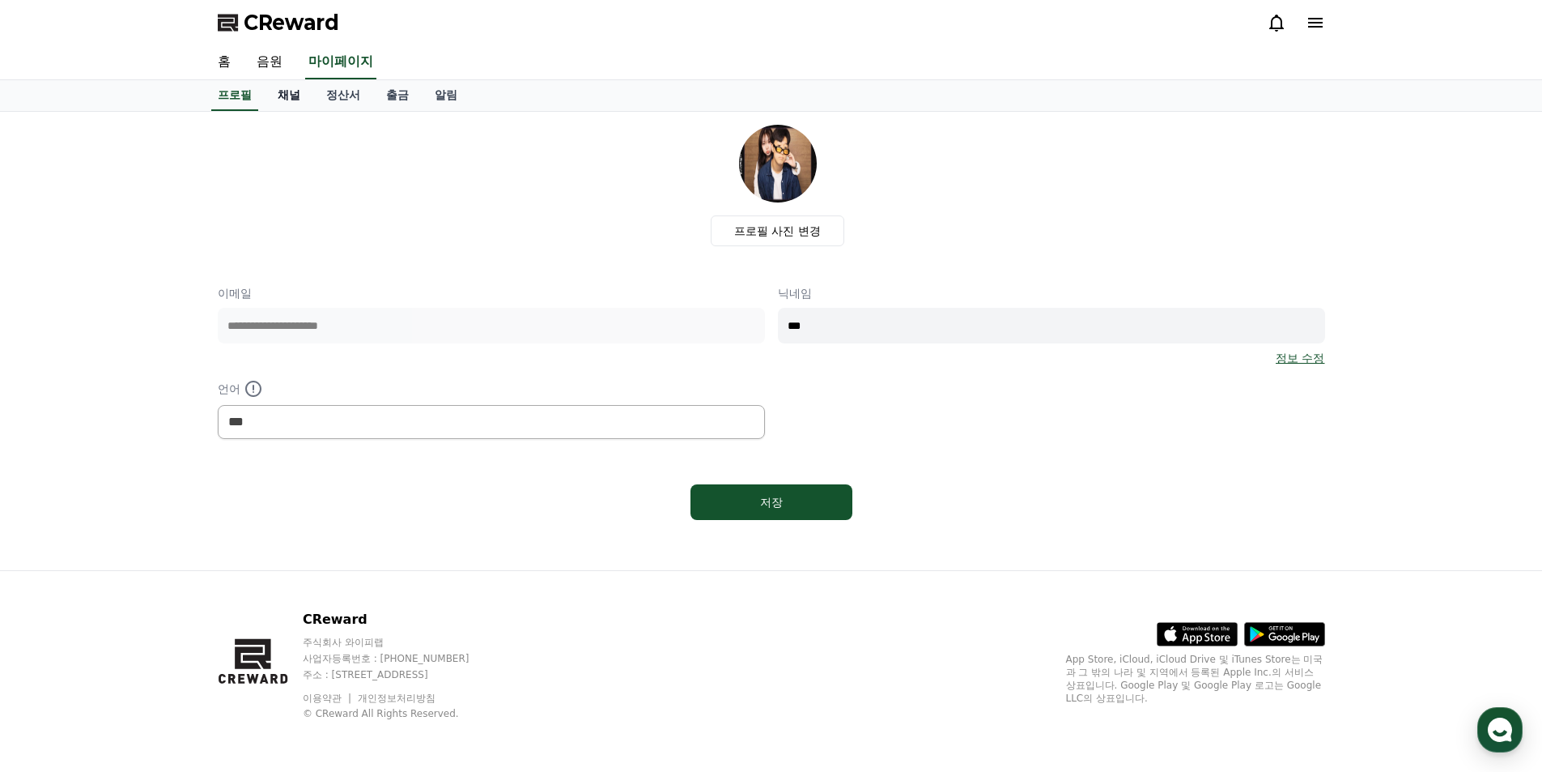
click at [284, 94] on link "채널" at bounding box center [289, 95] width 49 height 31
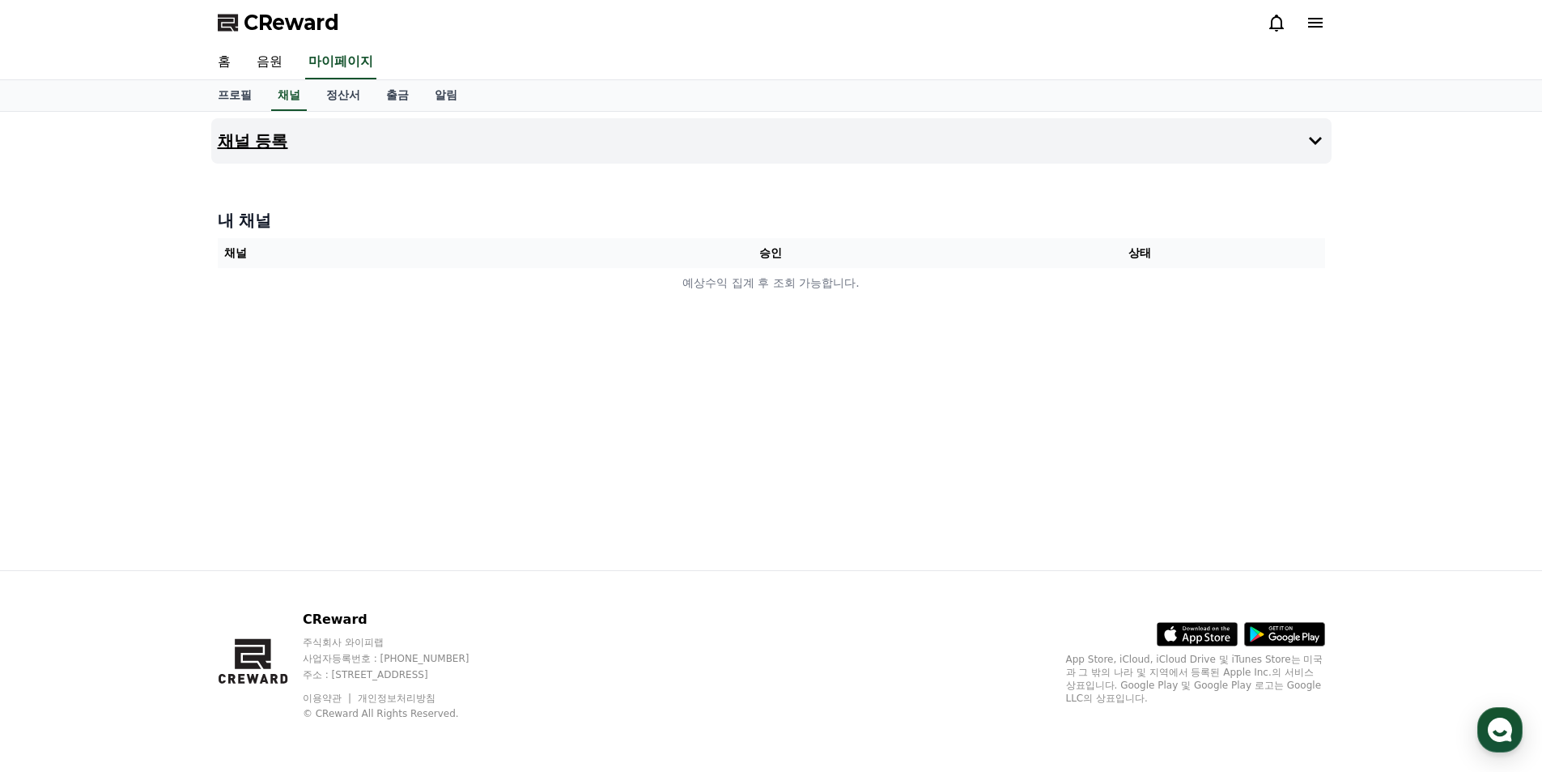
click at [719, 127] on button "채널 등록" at bounding box center [771, 140] width 1120 height 45
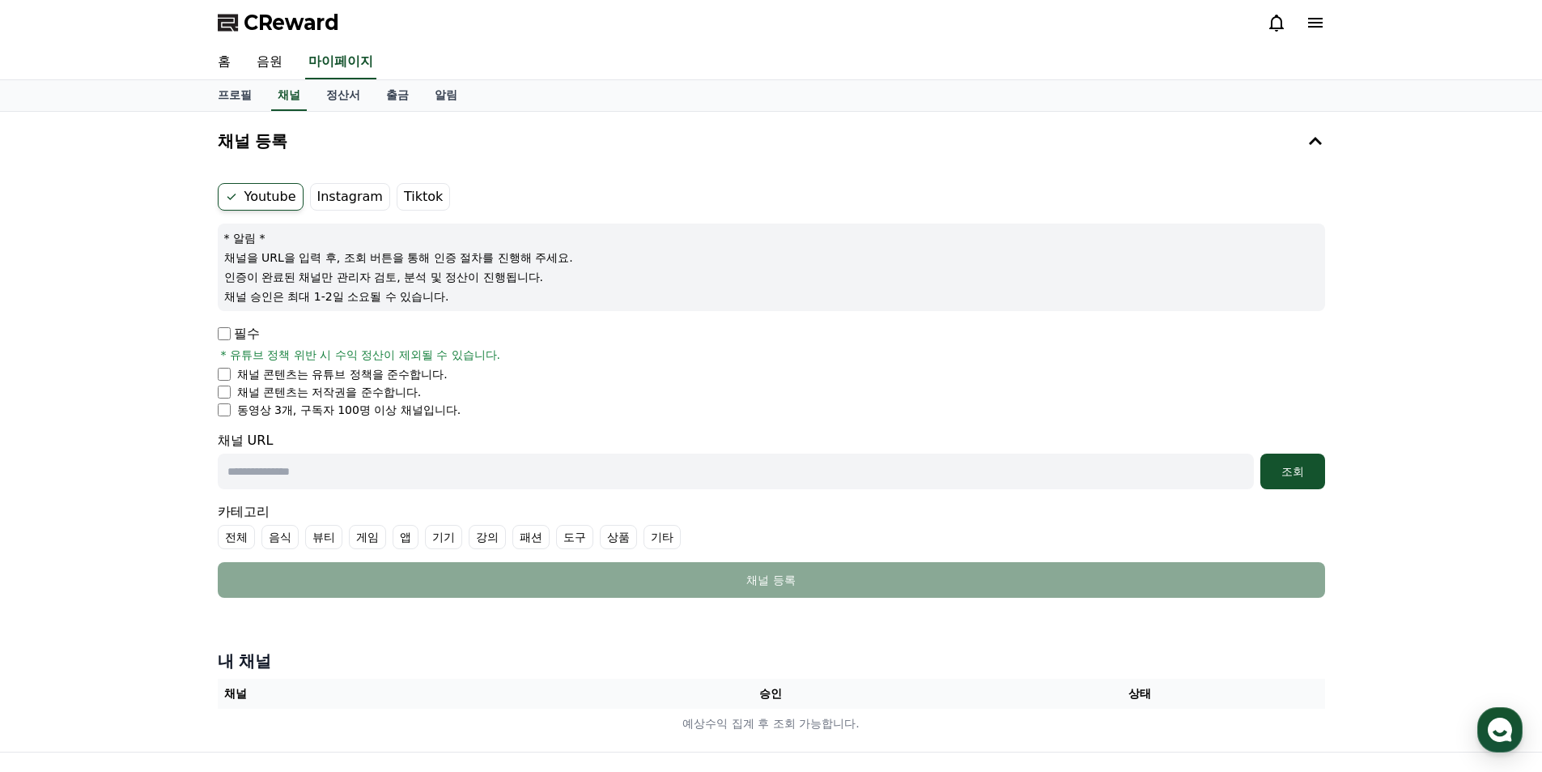
click at [355, 190] on label "Instagram" at bounding box center [350, 197] width 80 height 28
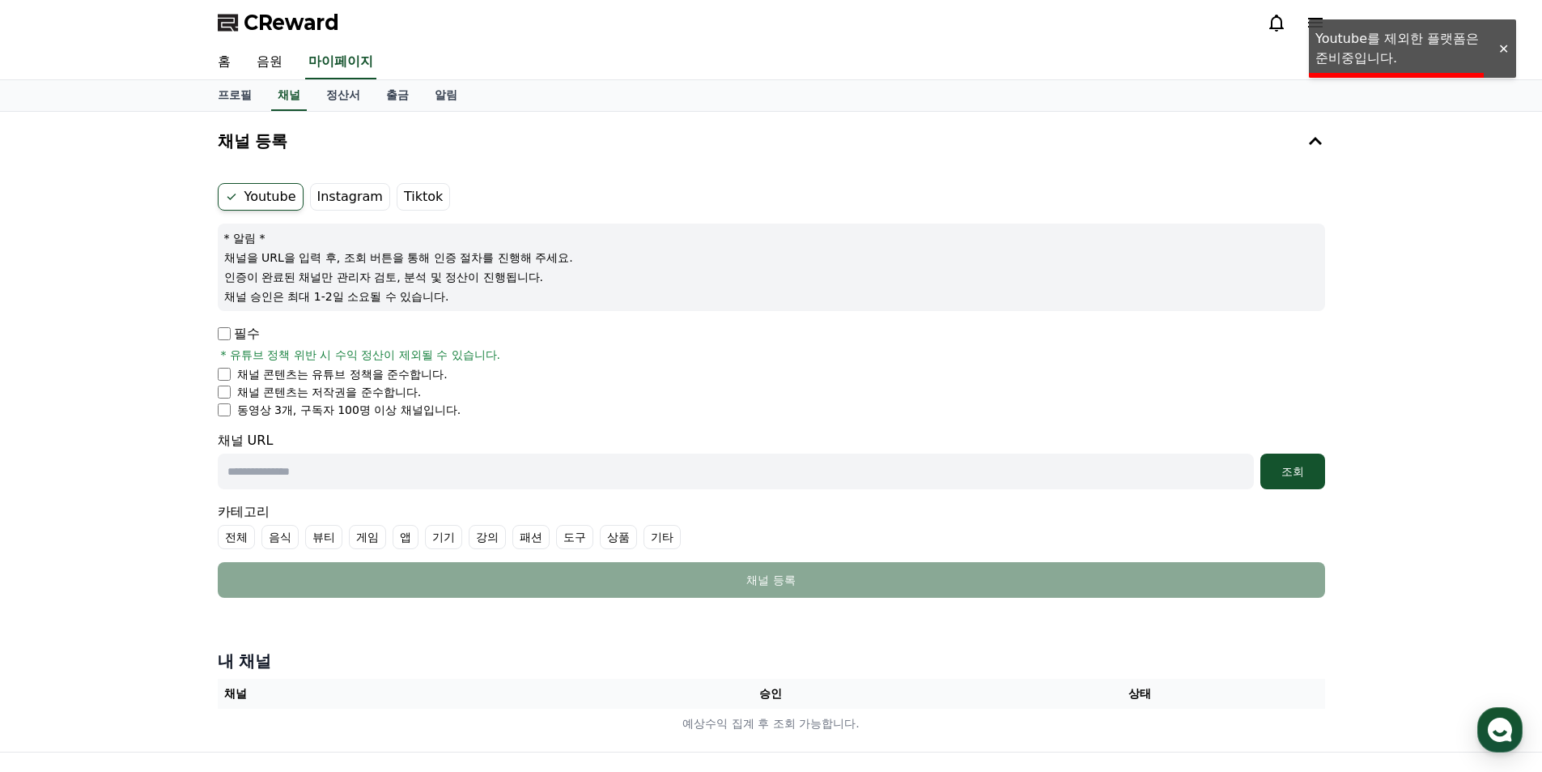
click at [270, 197] on label "Youtube" at bounding box center [261, 197] width 86 height 28
drag, startPoint x: 334, startPoint y: 250, endPoint x: 573, endPoint y: 250, distance: 239.6
click at [573, 250] on p "채널을 URL을 입력 후, 조회 버튼을 통해 인증 절차를 진행해 주세요." at bounding box center [771, 257] width 1095 height 16
click at [580, 250] on p "채널을 URL을 입력 후, 조회 버튼을 통해 인증 절차를 진행해 주세요." at bounding box center [771, 257] width 1095 height 16
drag, startPoint x: 573, startPoint y: 260, endPoint x: 219, endPoint y: 255, distance: 354.6
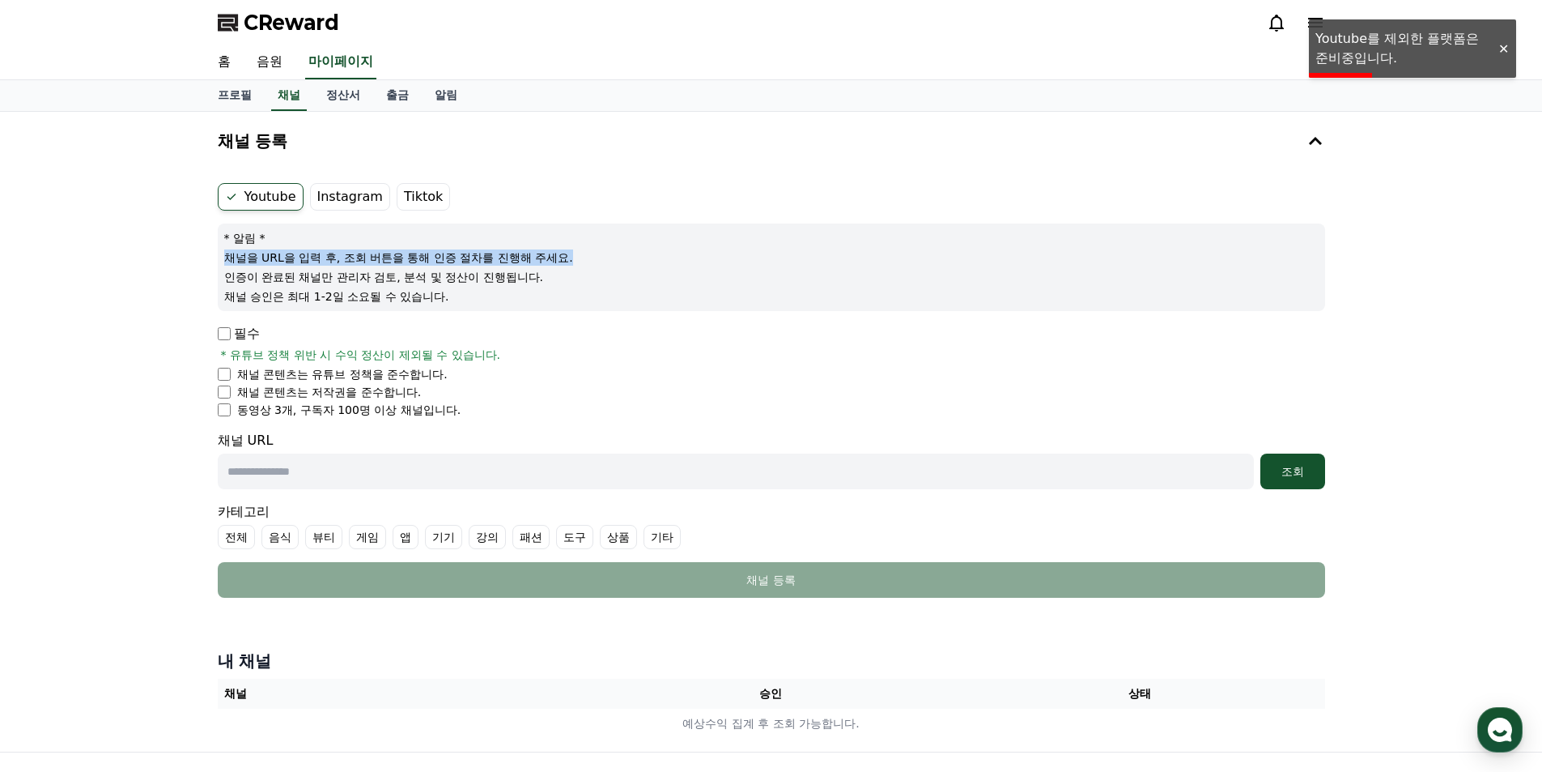
click at [219, 255] on div "* 알림 * 채널을 URL을 입력 후, 조회 버튼을 통해 인증 절차를 진행해 주세요. 인증이 완료된 채널만 관리자 검토, 분석 및 정산이 진행…" at bounding box center [771, 266] width 1107 height 87
drag, startPoint x: 219, startPoint y: 255, endPoint x: 614, endPoint y: 251, distance: 395.9
click at [614, 251] on div "* 알림 * 채널을 URL을 입력 후, 조회 버튼을 통해 인증 절차를 진행해 주세요. 인증이 완료된 채널만 관리자 검토, 분석 및 정산이 진행…" at bounding box center [771, 266] width 1107 height 87
click at [614, 251] on p "채널을 URL을 입력 후, 조회 버튼을 통해 인증 절차를 진행해 주세요." at bounding box center [771, 257] width 1095 height 16
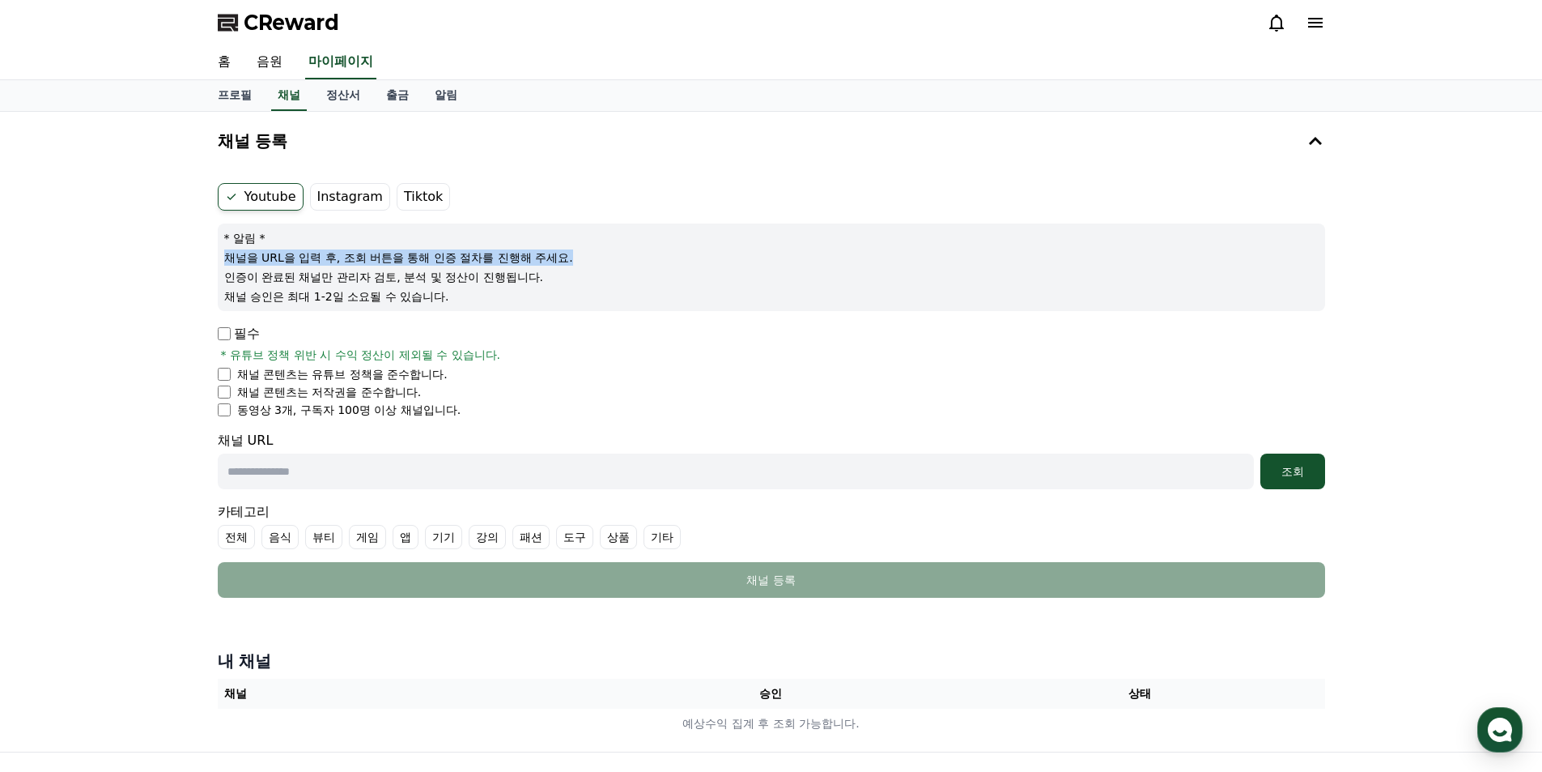
drag, startPoint x: 484, startPoint y: 295, endPoint x: 194, endPoint y: 281, distance: 290.1
click at [194, 281] on div "채널 등록 Youtube Instagram Tiktok * 알림 * 채널을 URL을 입력 후, 조회 버튼을 통해 인증 절차를 진행해 주세요. …" at bounding box center [771, 432] width 1542 height 640
drag, startPoint x: 366, startPoint y: 283, endPoint x: 471, endPoint y: 296, distance: 106.0
click at [471, 296] on div "채널 등록 Youtube Instagram Tiktok * 알림 * 채널을 URL을 입력 후, 조회 버튼을 통해 인증 절차를 진행해 주세요. …" at bounding box center [771, 432] width 1542 height 640
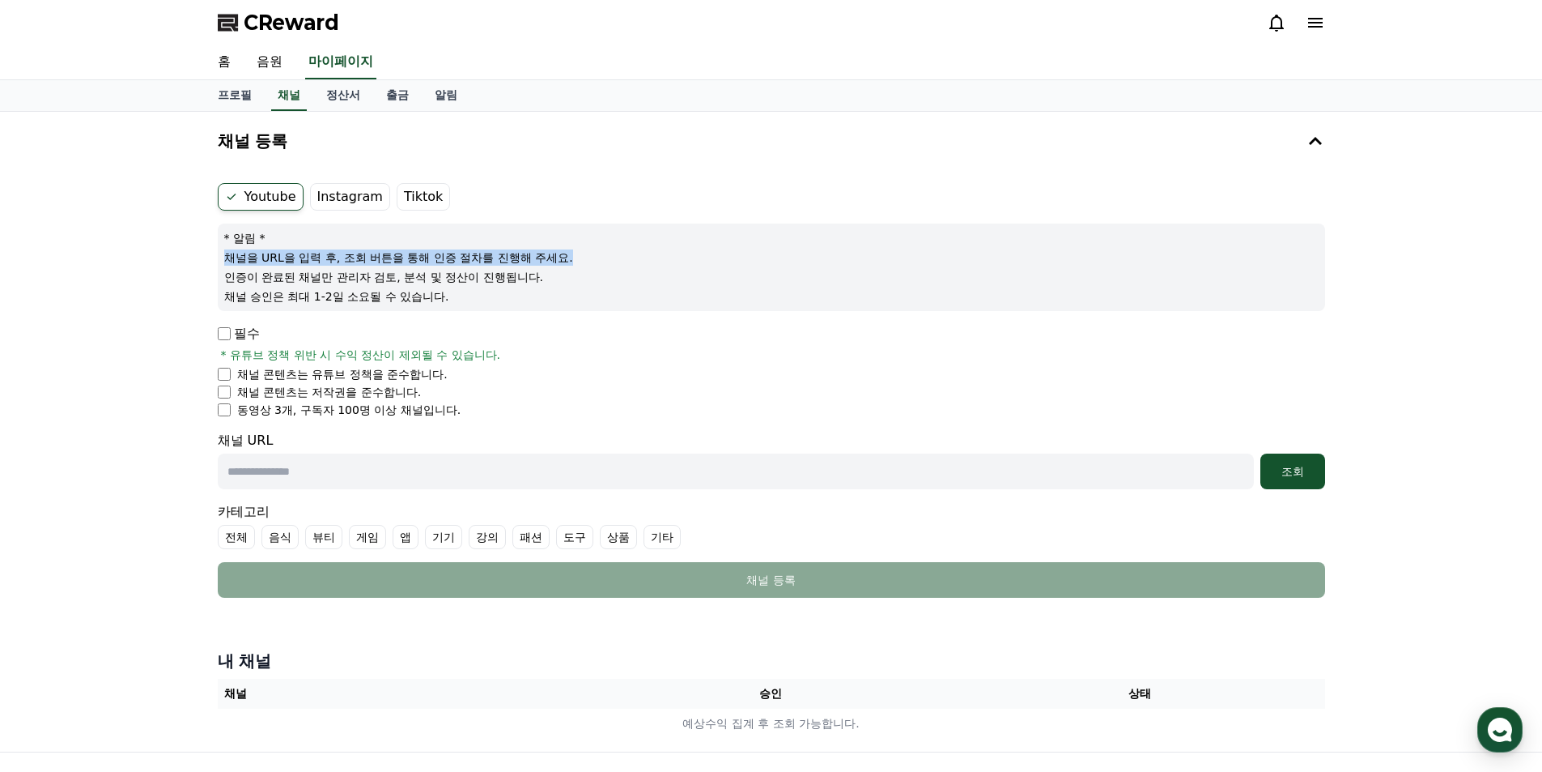
click at [471, 296] on p "채널 승인은 최대 1-2일 소요될 수 있습니다." at bounding box center [771, 296] width 1095 height 16
click at [234, 335] on p "필수" at bounding box center [239, 333] width 42 height 19
click at [206, 329] on div "채널 등록 Youtube Instagram Tiktok * 알림 * 채널을 URL을 입력 후, 조회 버튼을 통해 인증 절차를 진행해 주세요. …" at bounding box center [771, 432] width 1133 height 640
click at [234, 376] on li "채널 콘텐츠는 유튜브 정책을 준수합니다." at bounding box center [771, 374] width 1107 height 16
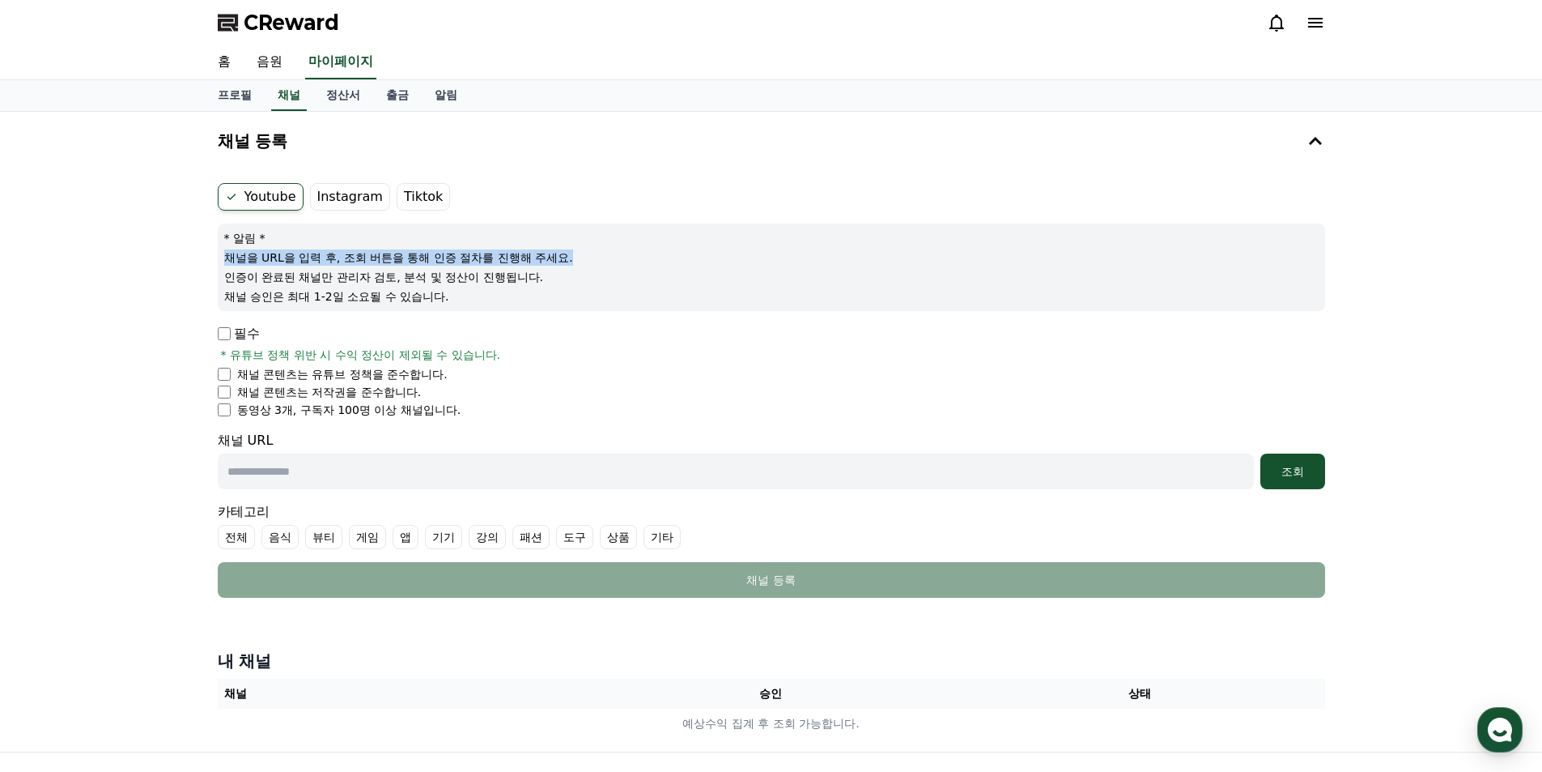
click at [232, 393] on li "채널 콘텐츠는 저작권을 준수합니다." at bounding box center [771, 392] width 1107 height 16
click at [229, 416] on li "동영상 3개, 구독자 100명 이상 채널입니다." at bounding box center [771, 410] width 1107 height 16
click at [296, 394] on p "채널 콘텐츠는 저작권을 준수합니다." at bounding box center [329, 392] width 185 height 16
drag, startPoint x: 235, startPoint y: 372, endPoint x: 458, endPoint y: 413, distance: 227.1
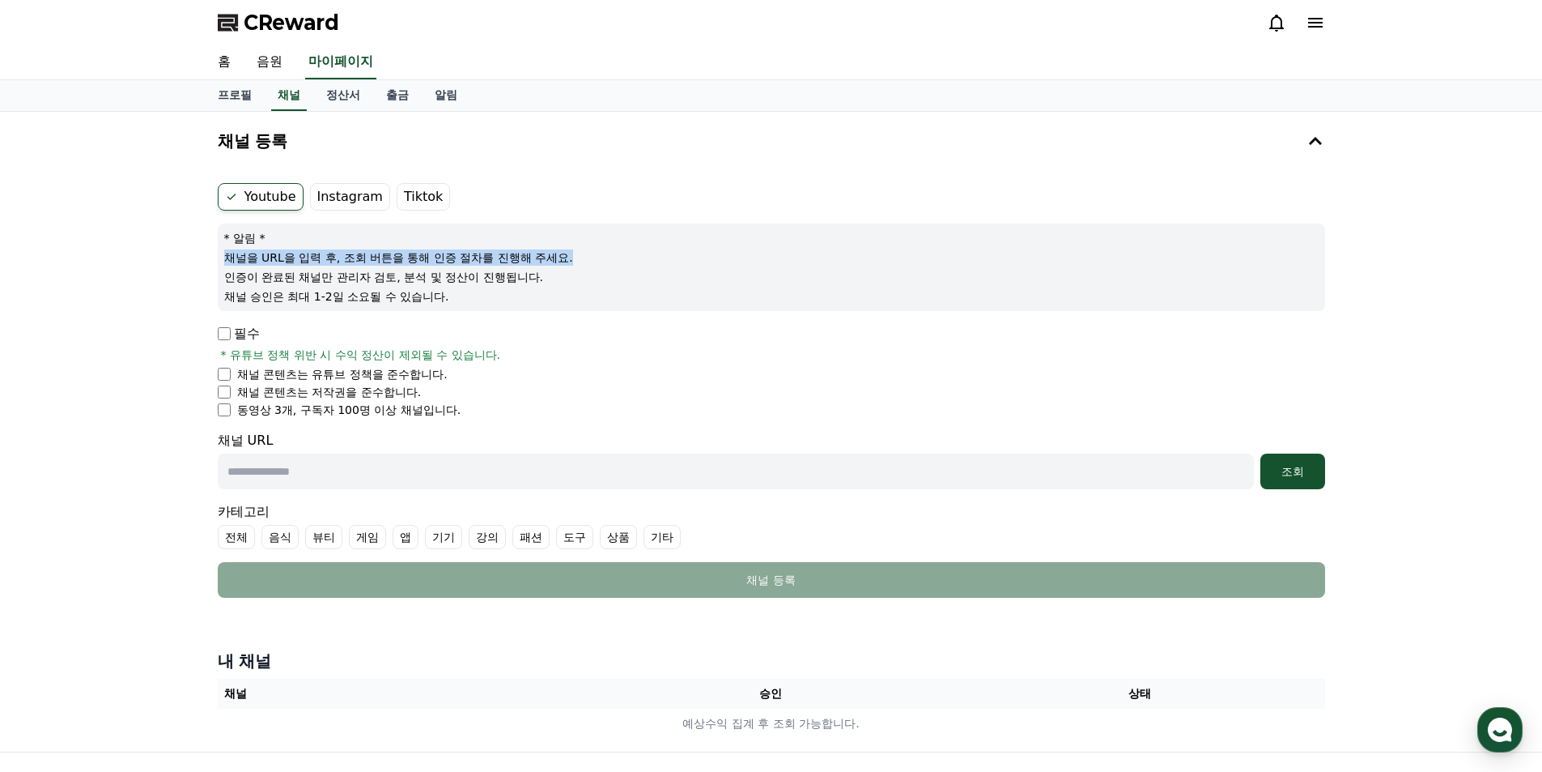
click at [458, 413] on ul "채널 콘텐츠는 유튜브 정책을 준수합니다. 채널 콘텐츠는 저작권을 준수합니다. 동영상 3개, 구독자 100명 이상 채널입니다." at bounding box center [771, 392] width 1107 height 52
click at [458, 413] on li "동영상 3개, 구독자 100명 이상 채널입니다." at bounding box center [771, 410] width 1107 height 16
click at [458, 414] on li "동영상 3개, 구독자 100명 이상 채널입니다." at bounding box center [771, 410] width 1107 height 16
drag, startPoint x: 369, startPoint y: 409, endPoint x: 230, endPoint y: 355, distance: 149.4
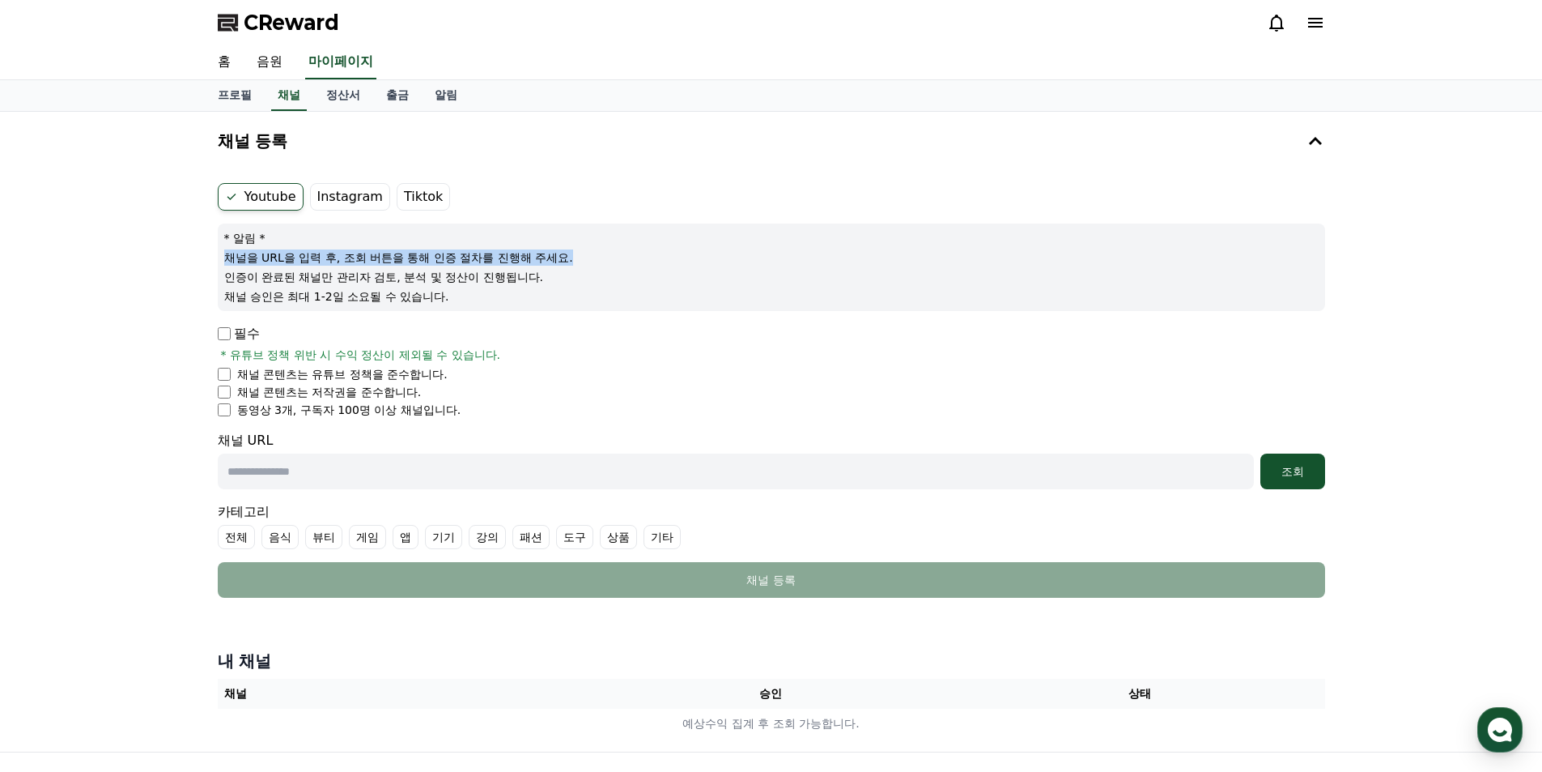
click at [230, 355] on div "필수 * 유튜브 정책 위반 시 수익 정산이 제외될 수 있습니다. 채널 콘텐츠는 유튜브 정책을 준수합니다. 채널 콘텐츠는 저작권을 준수합니다. …" at bounding box center [771, 371] width 1107 height 94
click at [230, 355] on span "* 유튜브 정책 위반 시 수익 정산이 제외될 수 있습니다." at bounding box center [361, 354] width 280 height 16
click at [372, 376] on p "채널 콘텐츠는 유튜브 정책을 준수합니다." at bounding box center [342, 374] width 210 height 16
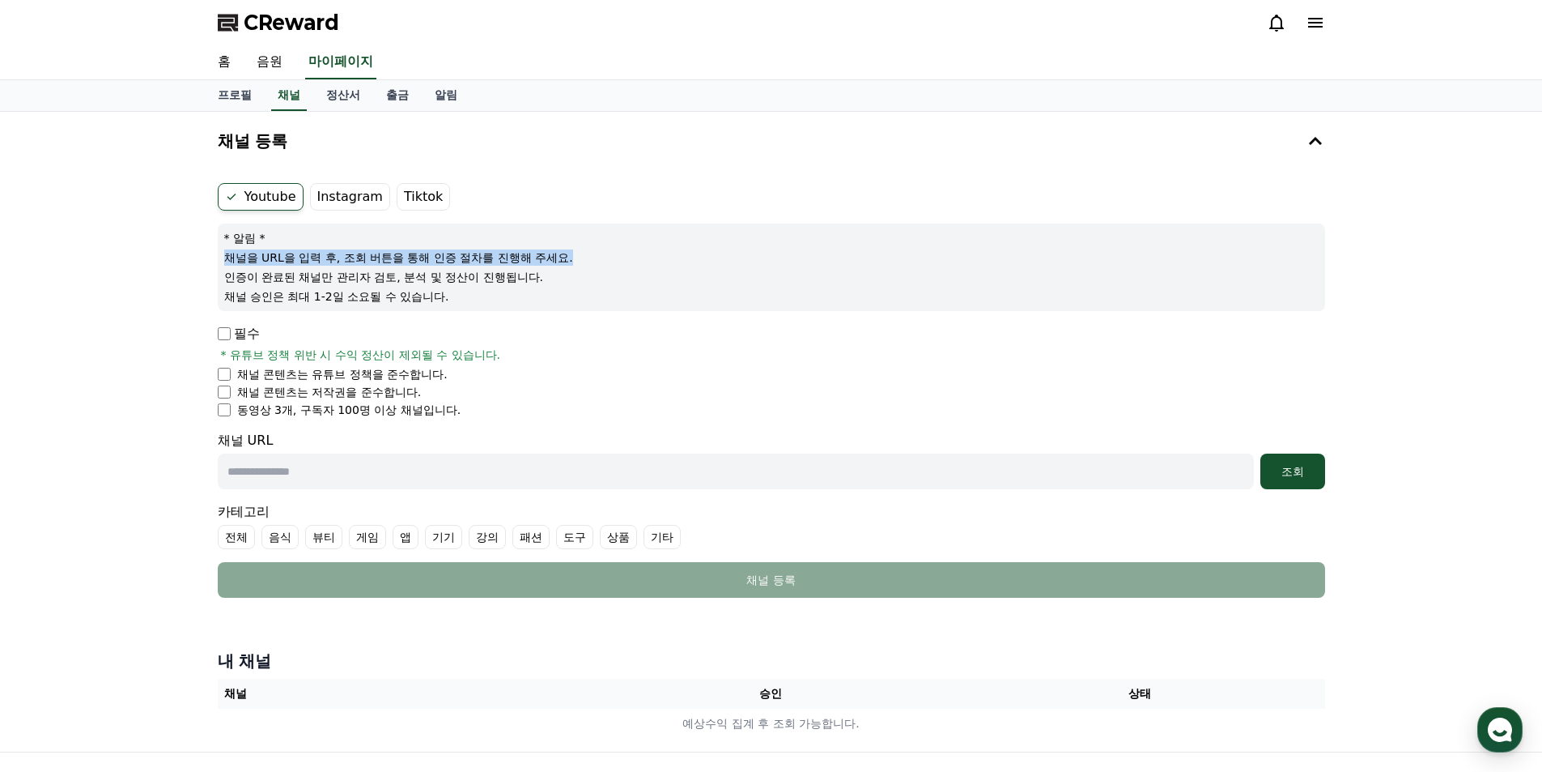
click at [372, 377] on p "채널 콘텐츠는 유튜브 정책을 준수합니다." at bounding box center [342, 374] width 210 height 16
click at [283, 354] on span "* 유튜브 정책 위반 시 수익 정산이 제외될 수 있습니다." at bounding box center [361, 354] width 280 height 16
click at [251, 342] on p "필수" at bounding box center [239, 333] width 42 height 19
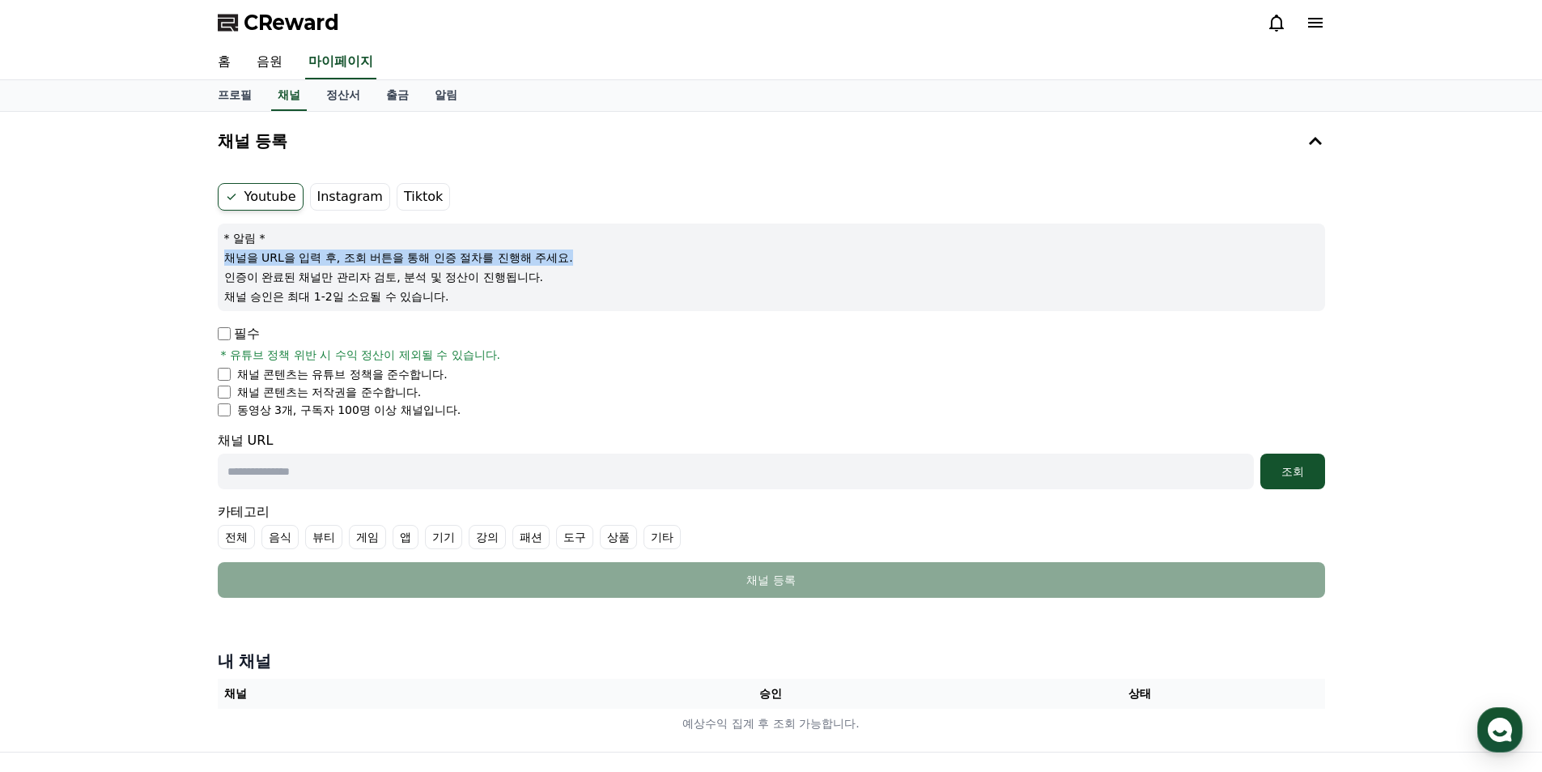
click at [238, 334] on p "필수" at bounding box center [239, 333] width 42 height 19
click at [231, 332] on p "필수" at bounding box center [239, 333] width 42 height 19
select select "**********"
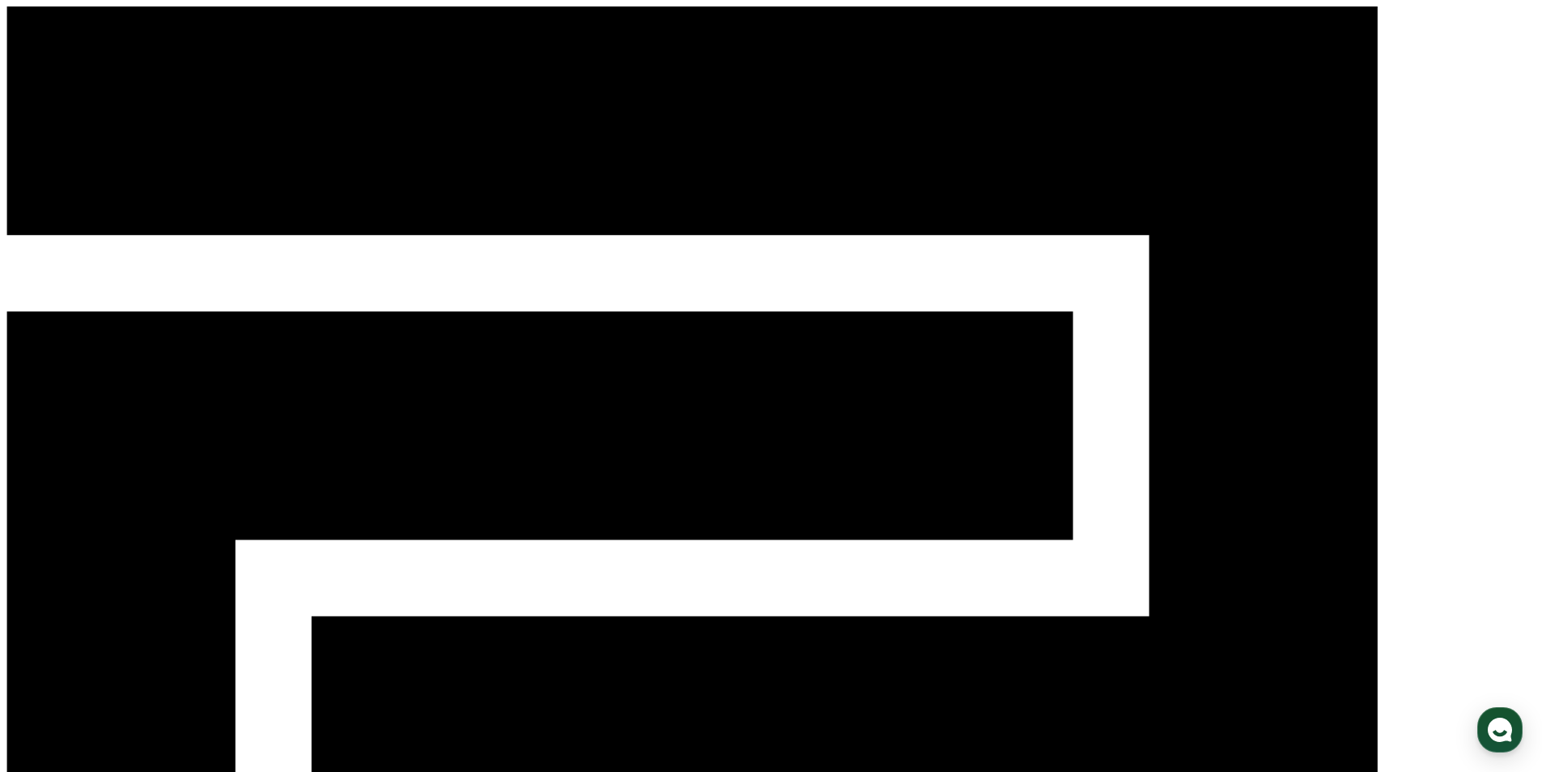
scroll to position [23, 0]
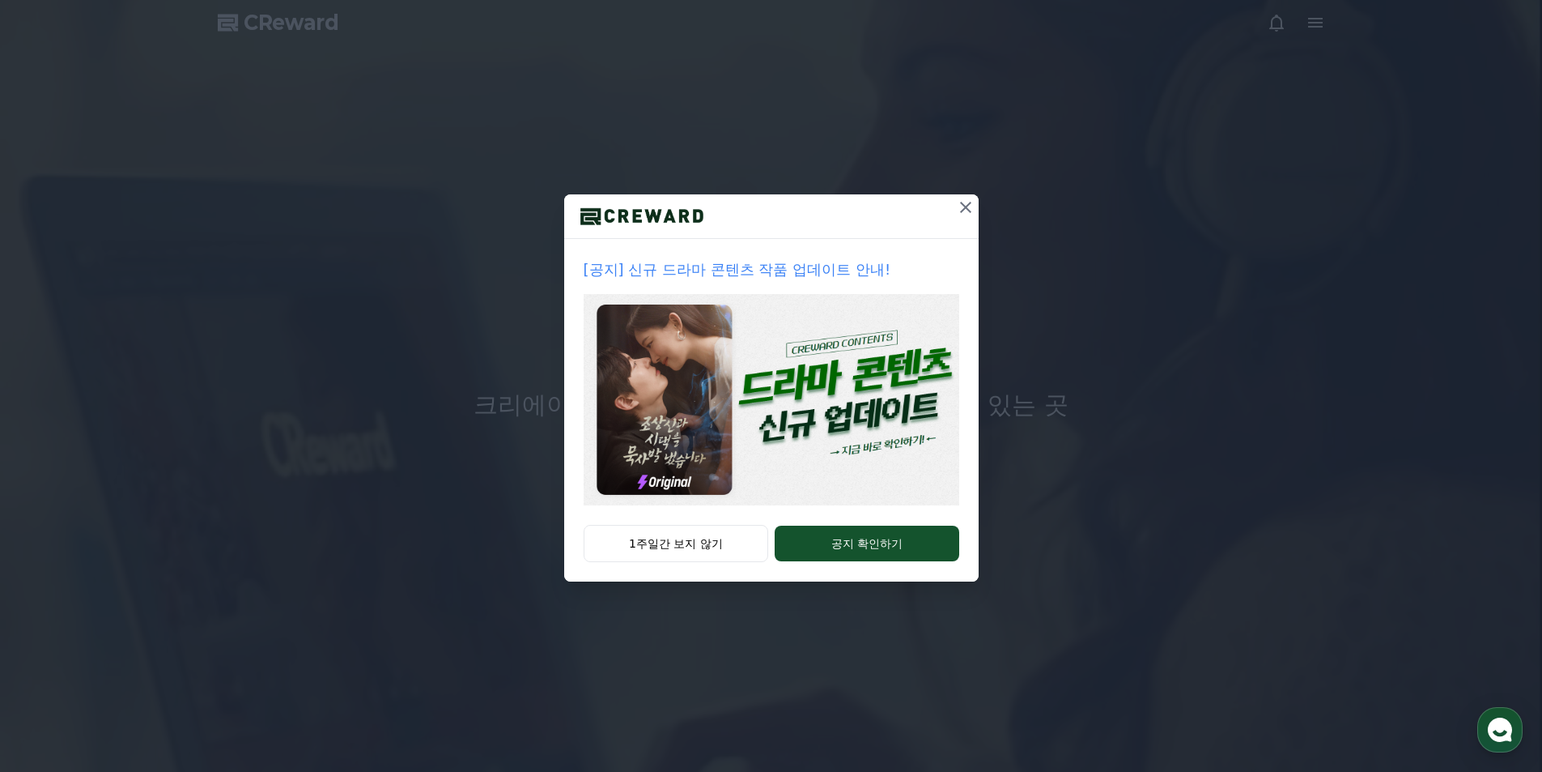
click at [964, 210] on icon at bounding box center [965, 207] width 19 height 19
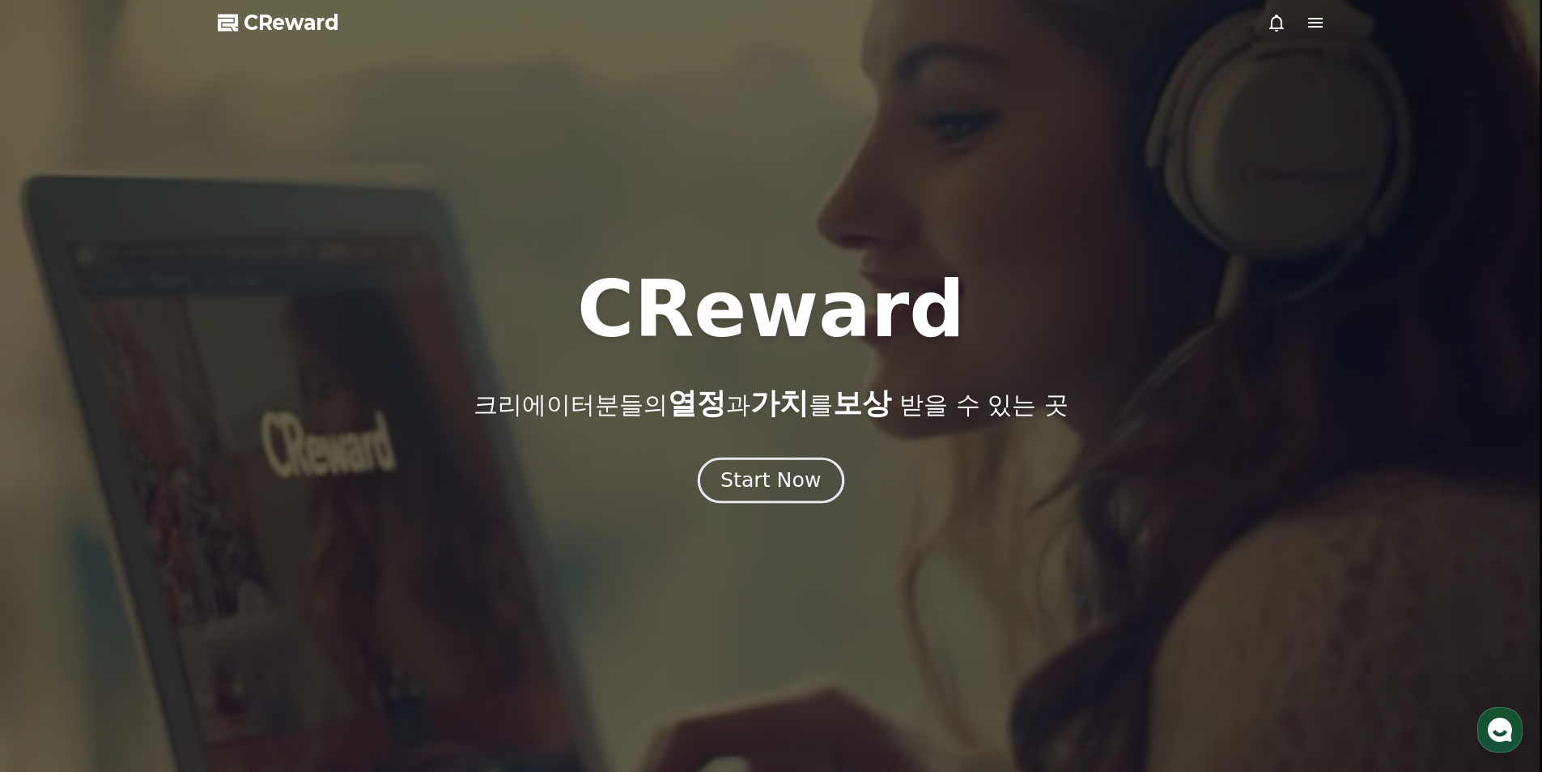
click at [791, 482] on div "Start Now" at bounding box center [770, 480] width 100 height 28
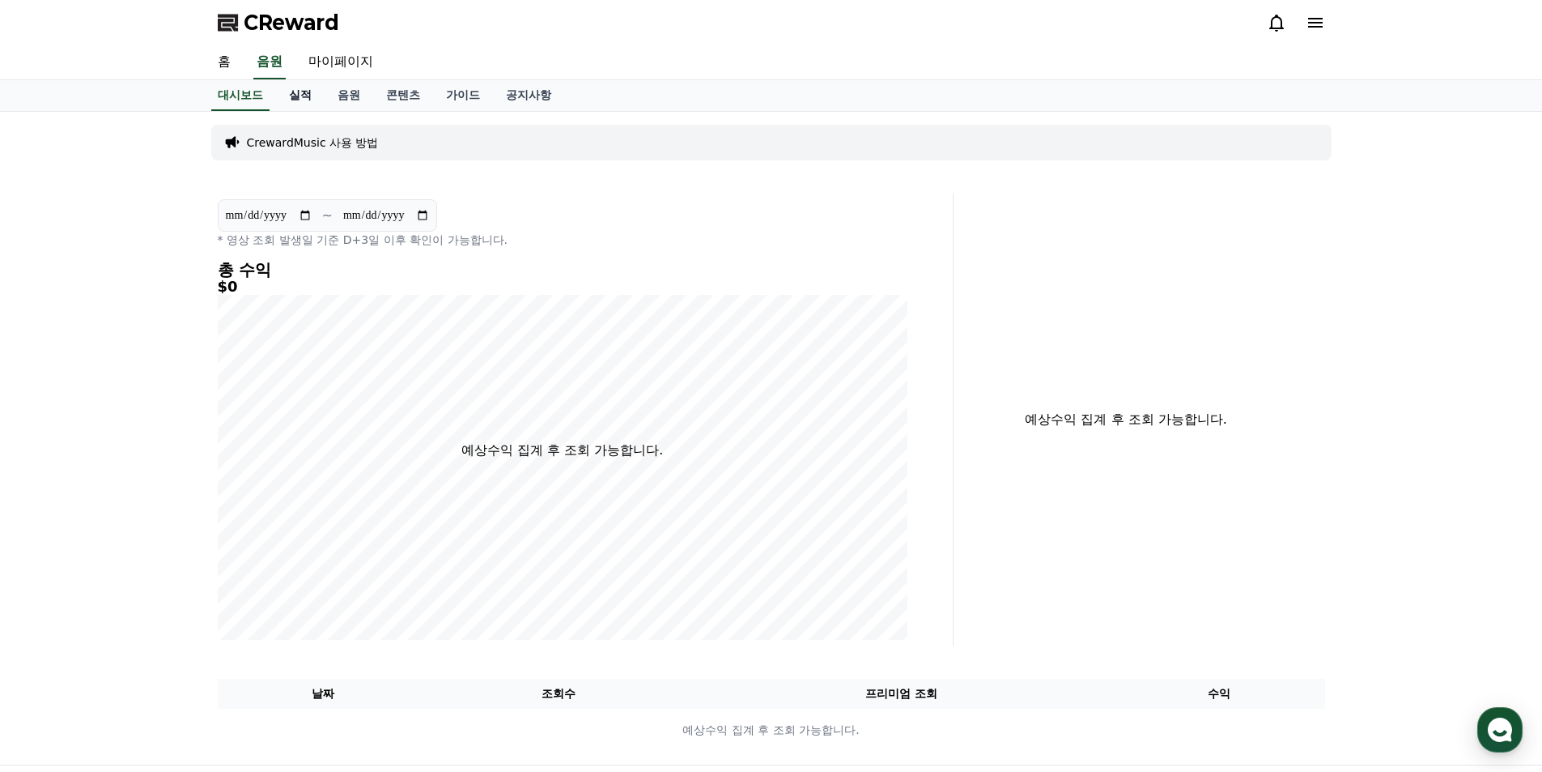
click at [317, 93] on link "실적" at bounding box center [300, 95] width 49 height 31
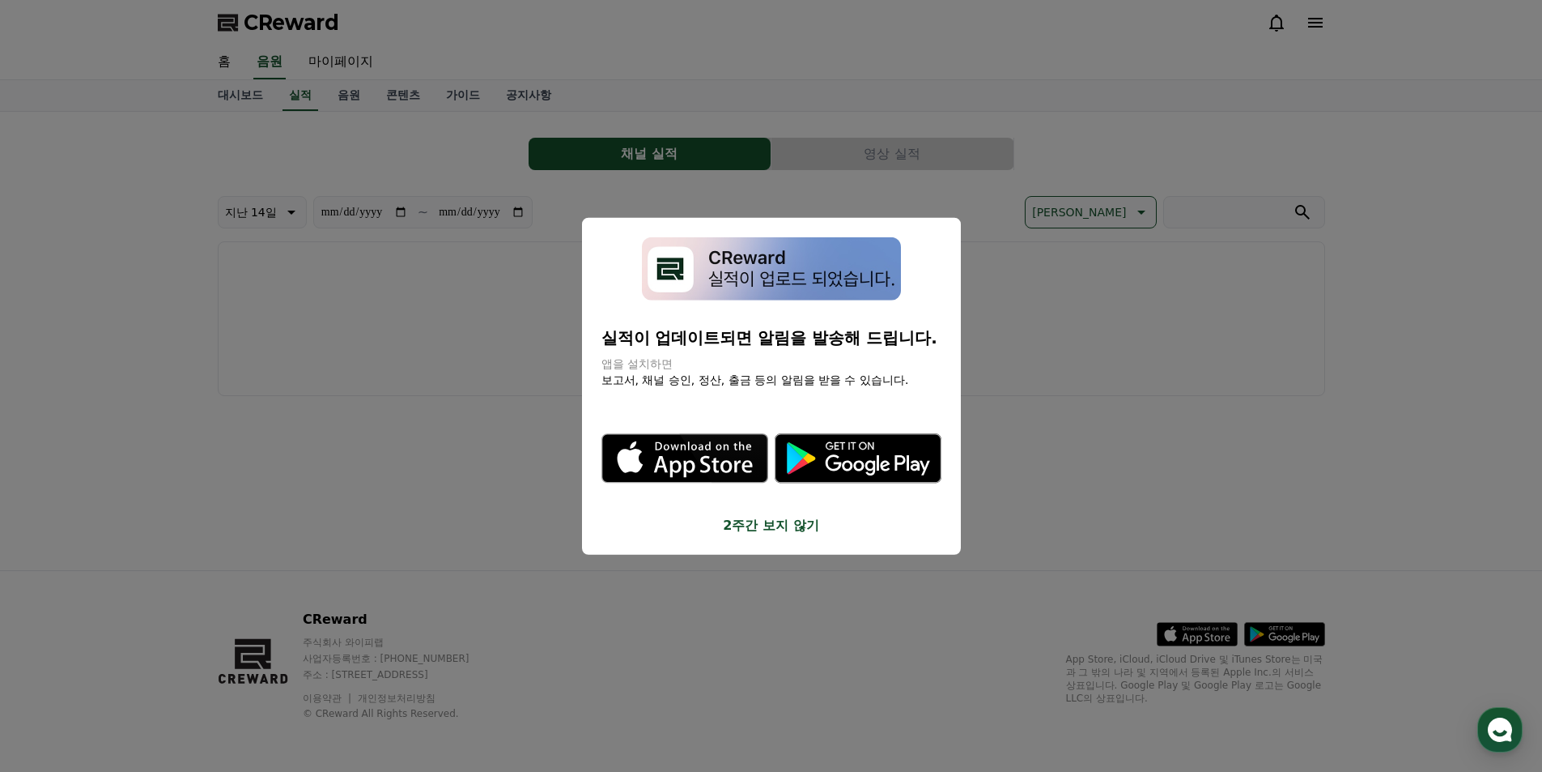
click at [1072, 276] on button "close modal" at bounding box center [771, 386] width 1542 height 772
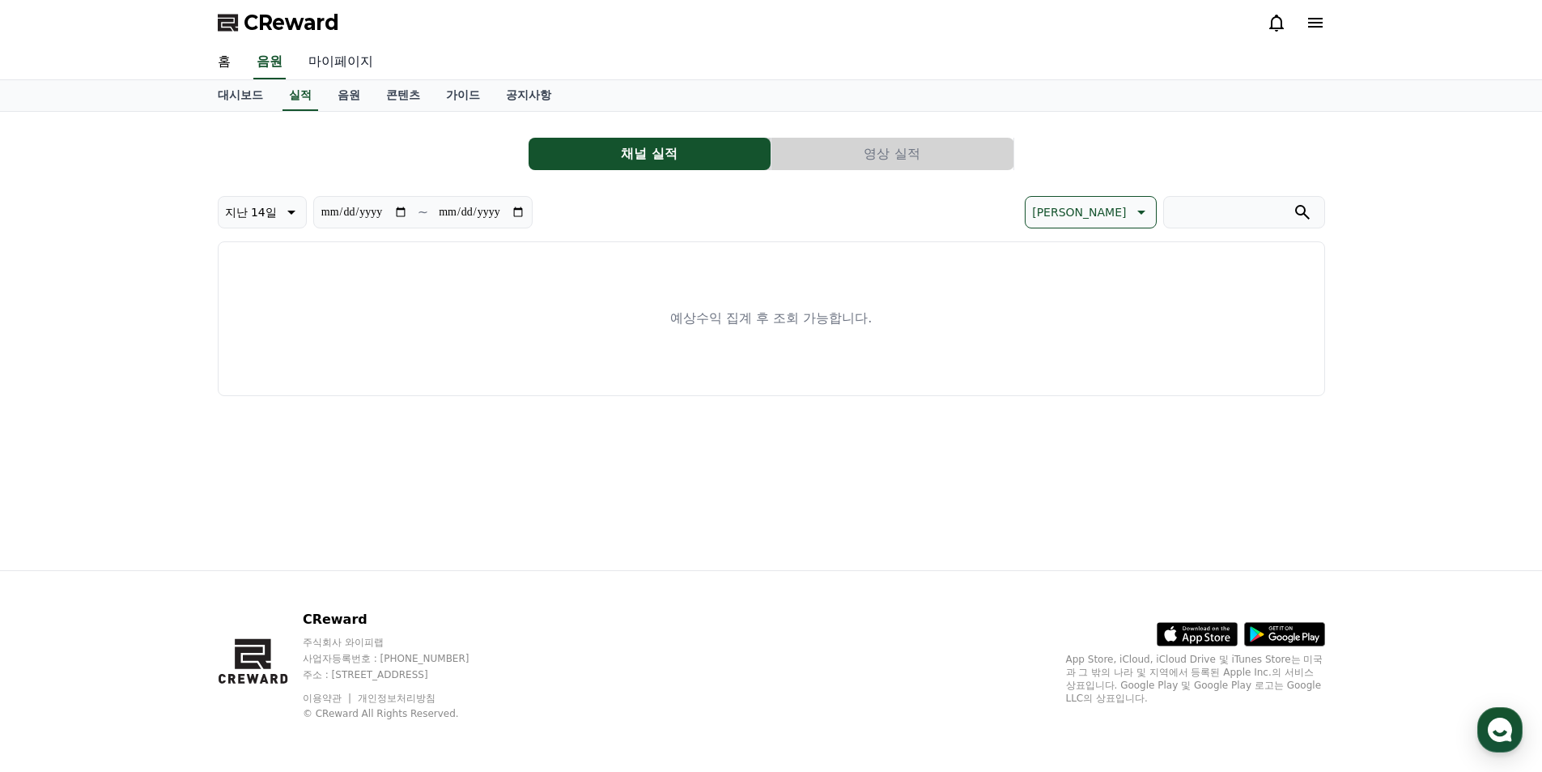
click at [301, 64] on link "마이페이지" at bounding box center [340, 62] width 91 height 34
select select "**********"
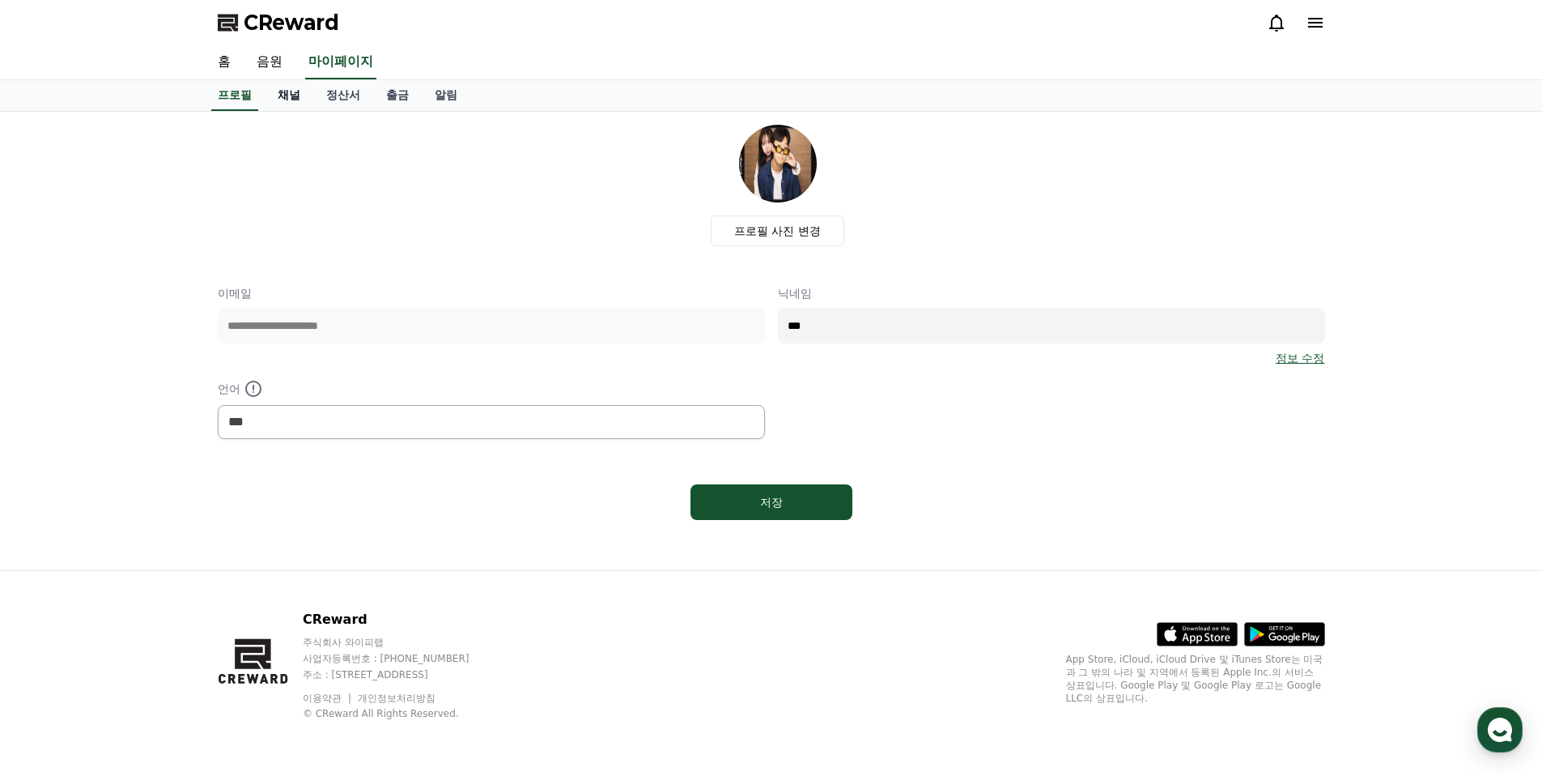
click at [283, 84] on link "채널" at bounding box center [289, 95] width 49 height 31
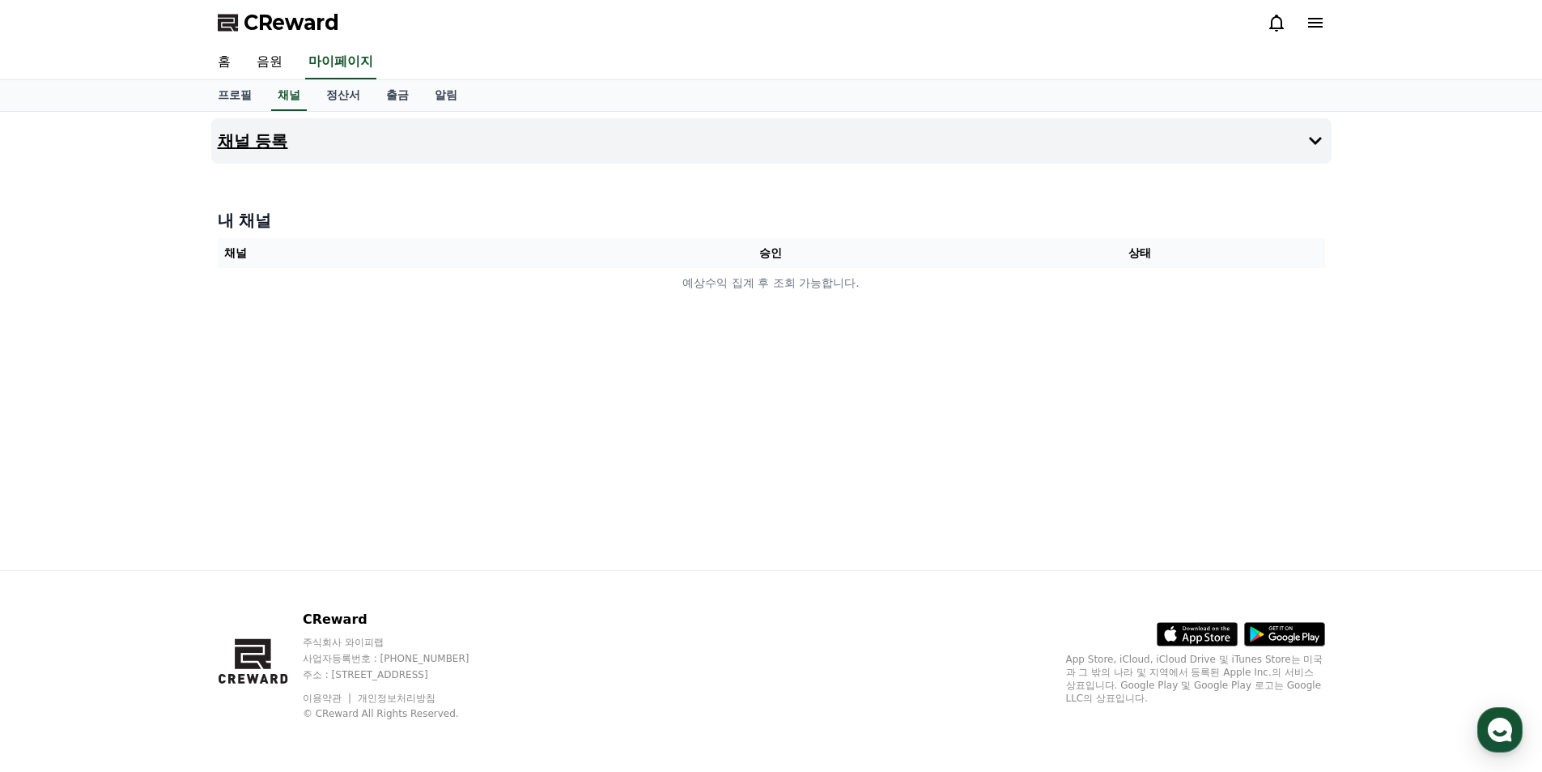
click at [402, 137] on button "채널 등록" at bounding box center [771, 140] width 1120 height 45
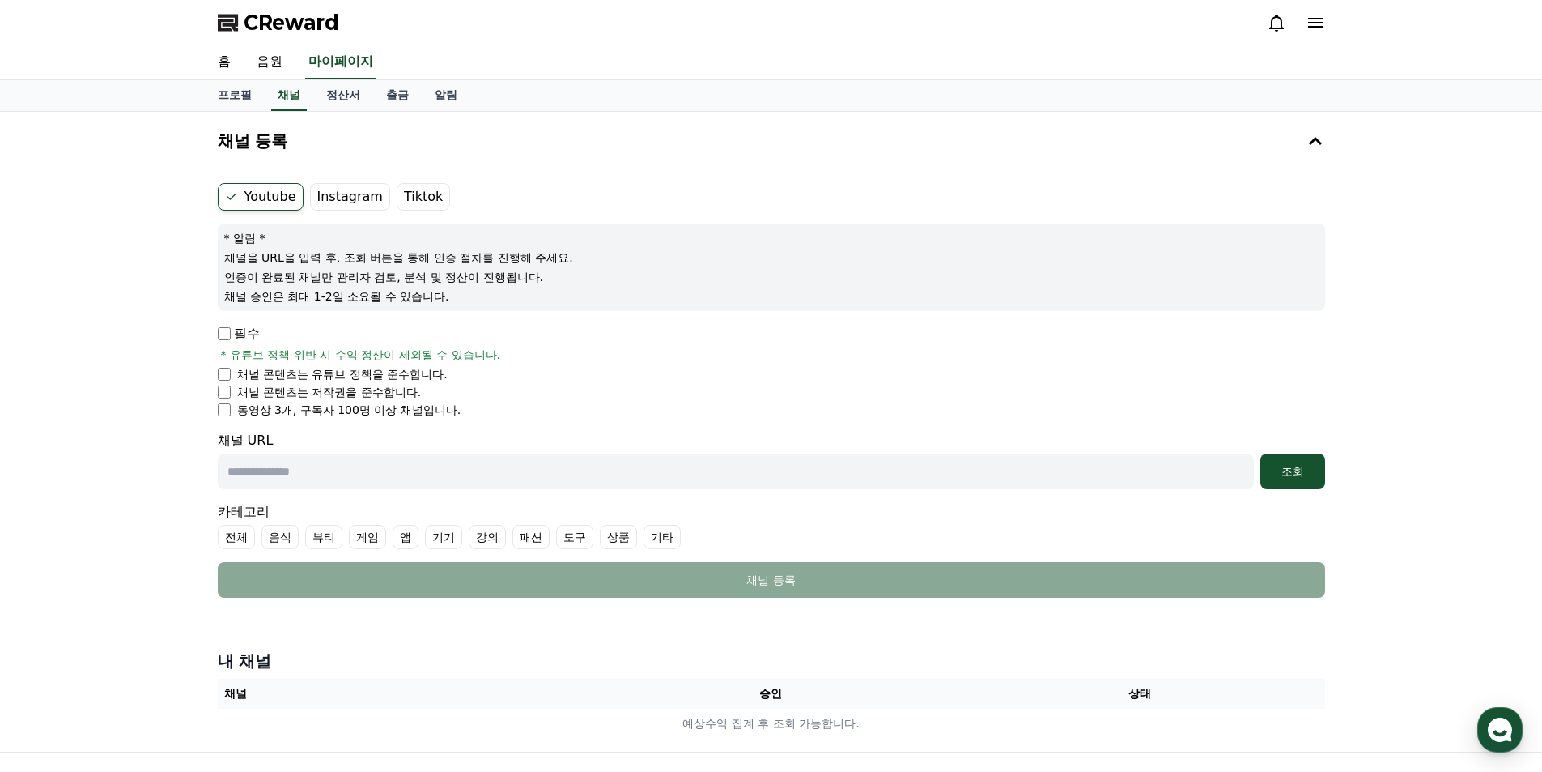
click at [359, 203] on label "Instagram" at bounding box center [350, 197] width 80 height 28
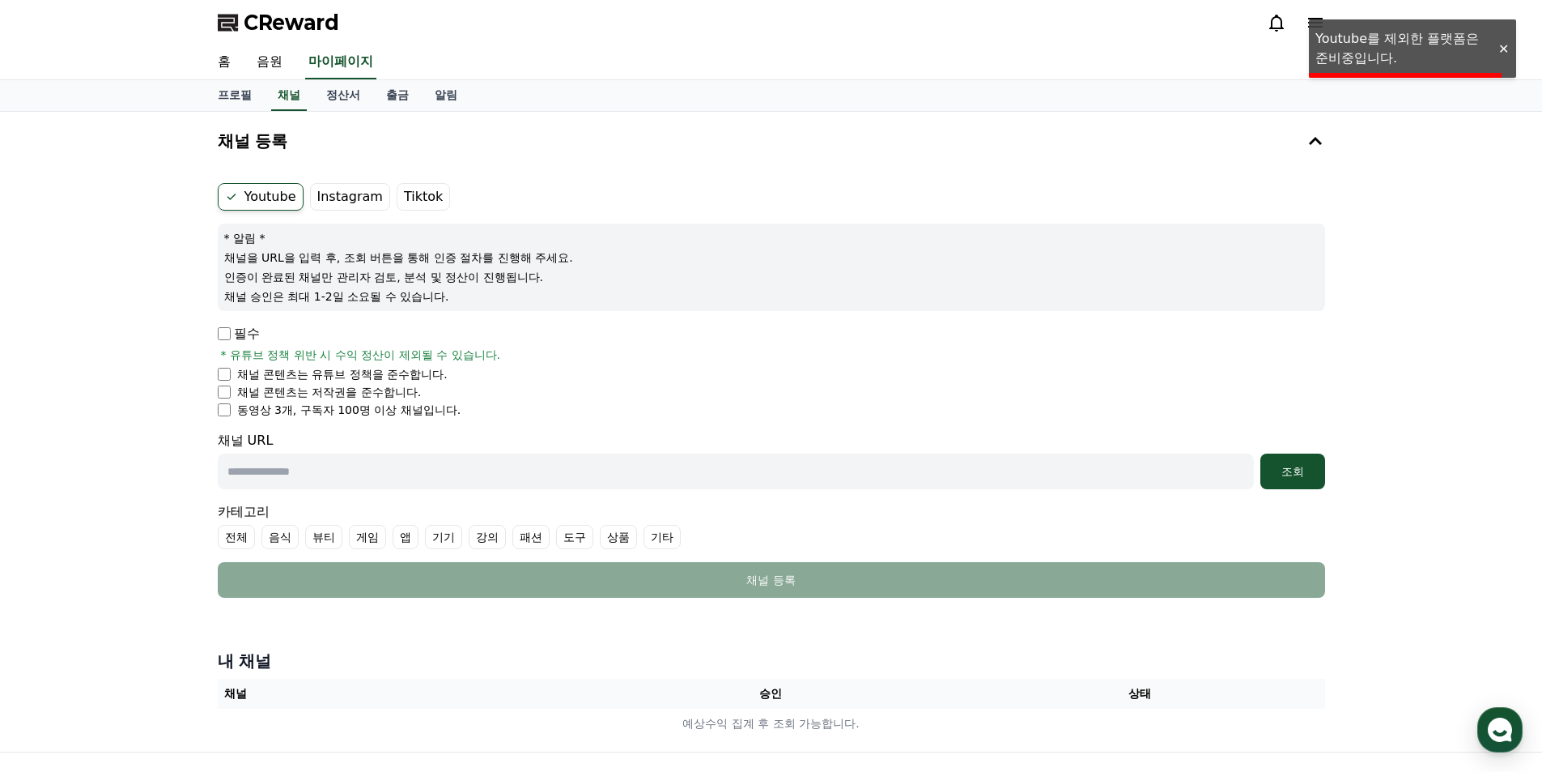
click at [356, 190] on label "Instagram" at bounding box center [350, 197] width 80 height 28
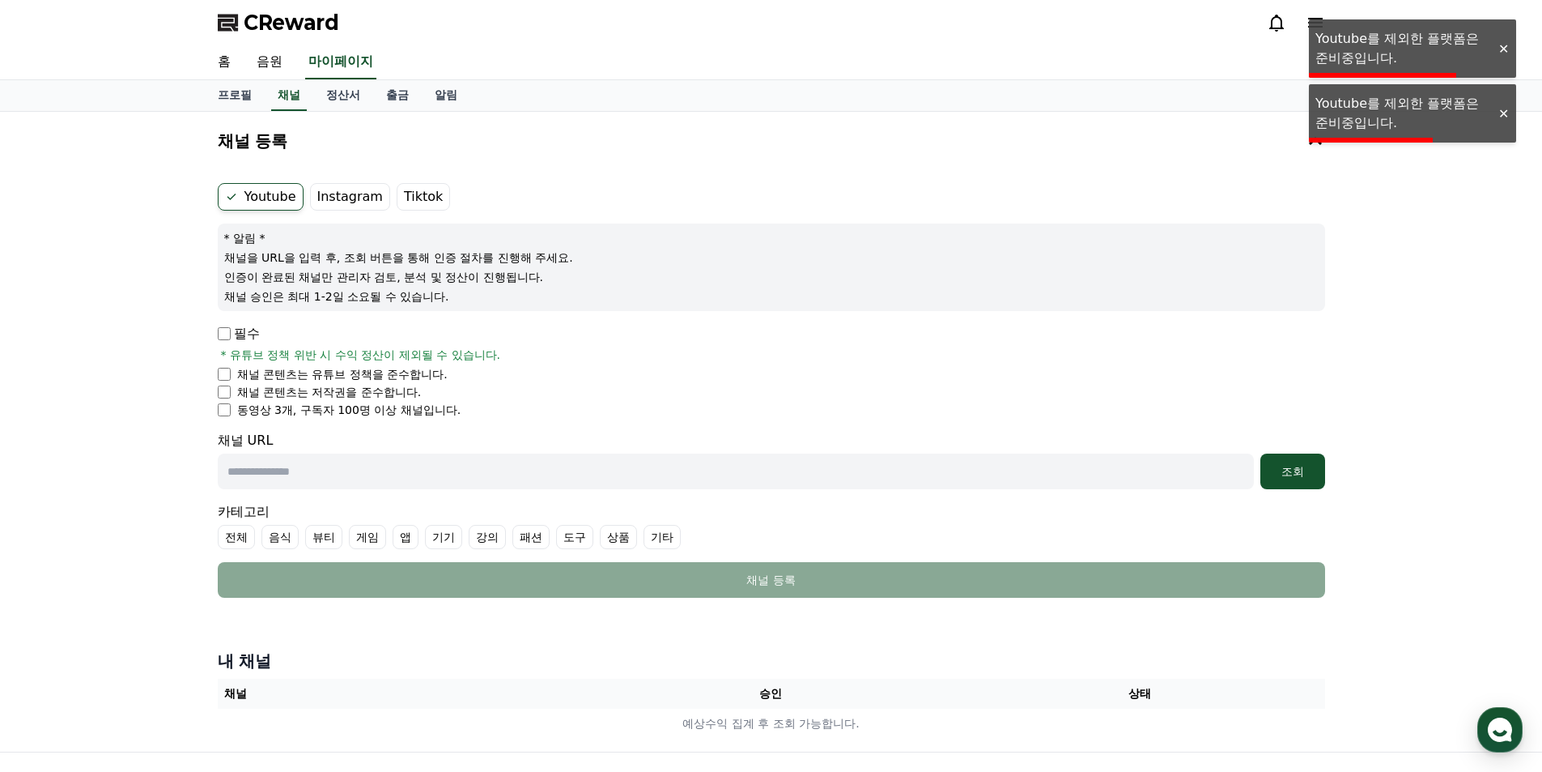
click at [1501, 50] on div at bounding box center [1503, 48] width 26 height 15
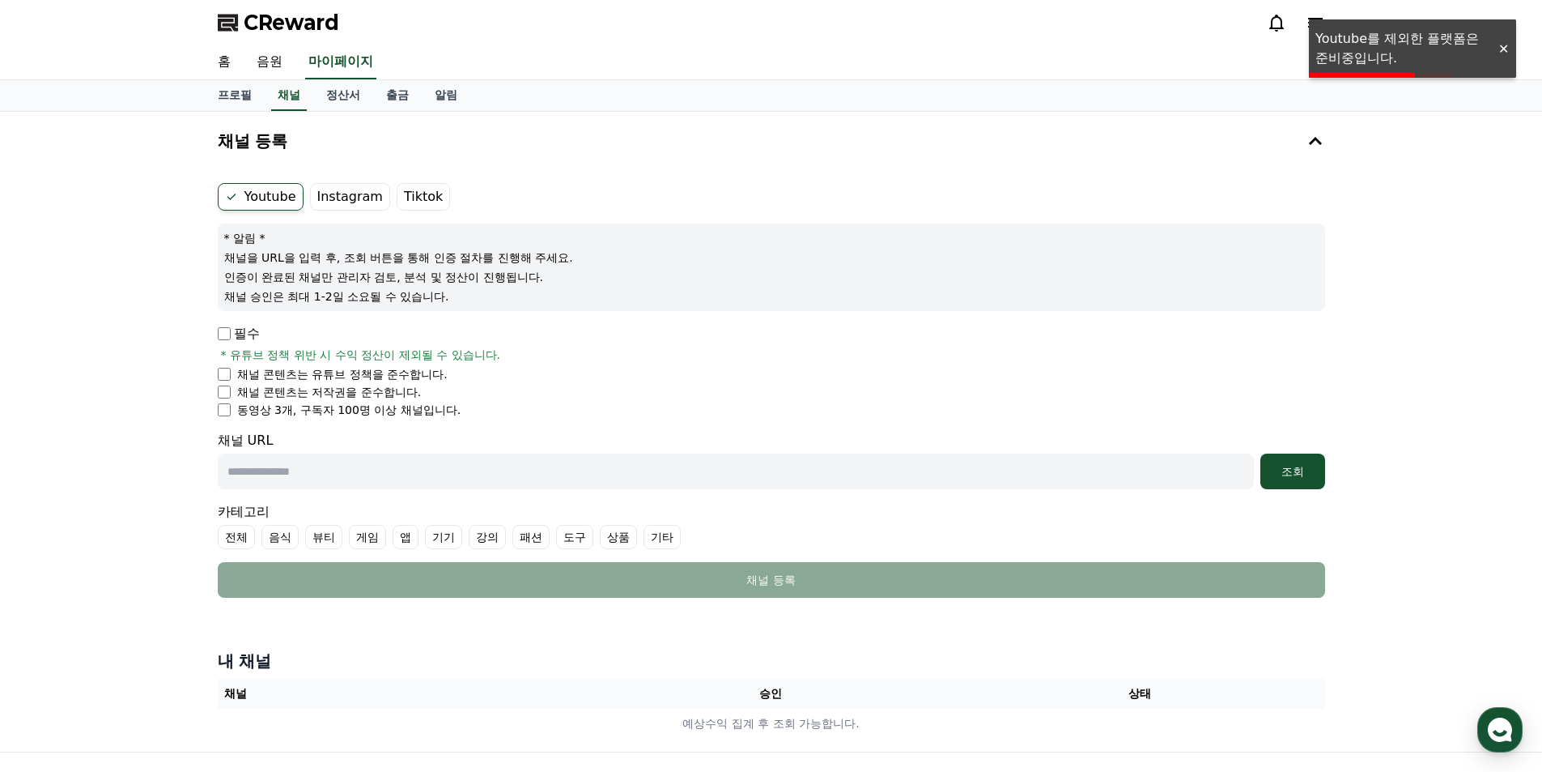
click at [1501, 50] on div at bounding box center [1503, 48] width 26 height 15
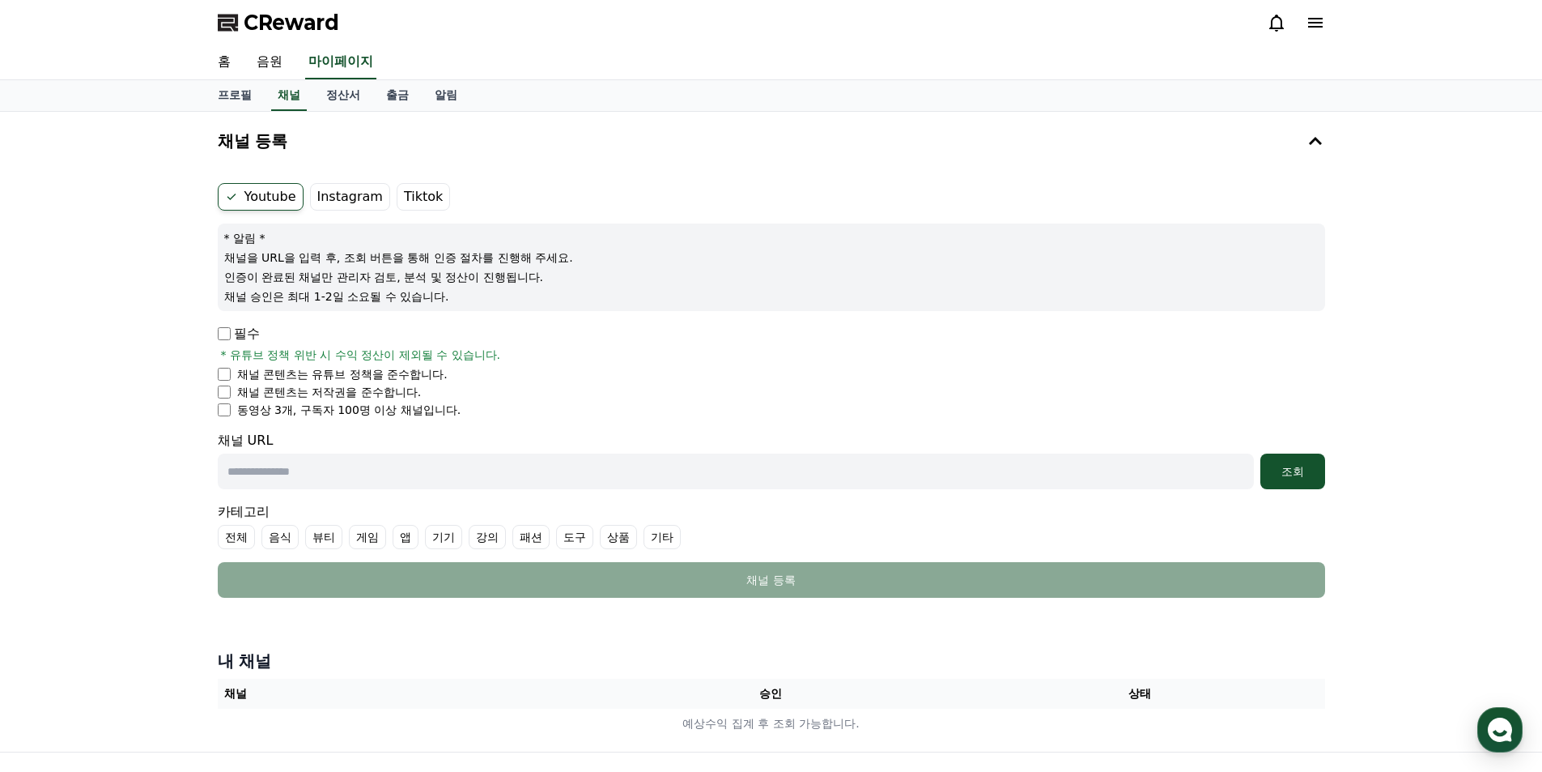
click at [414, 198] on label "Tiktok" at bounding box center [423, 197] width 53 height 28
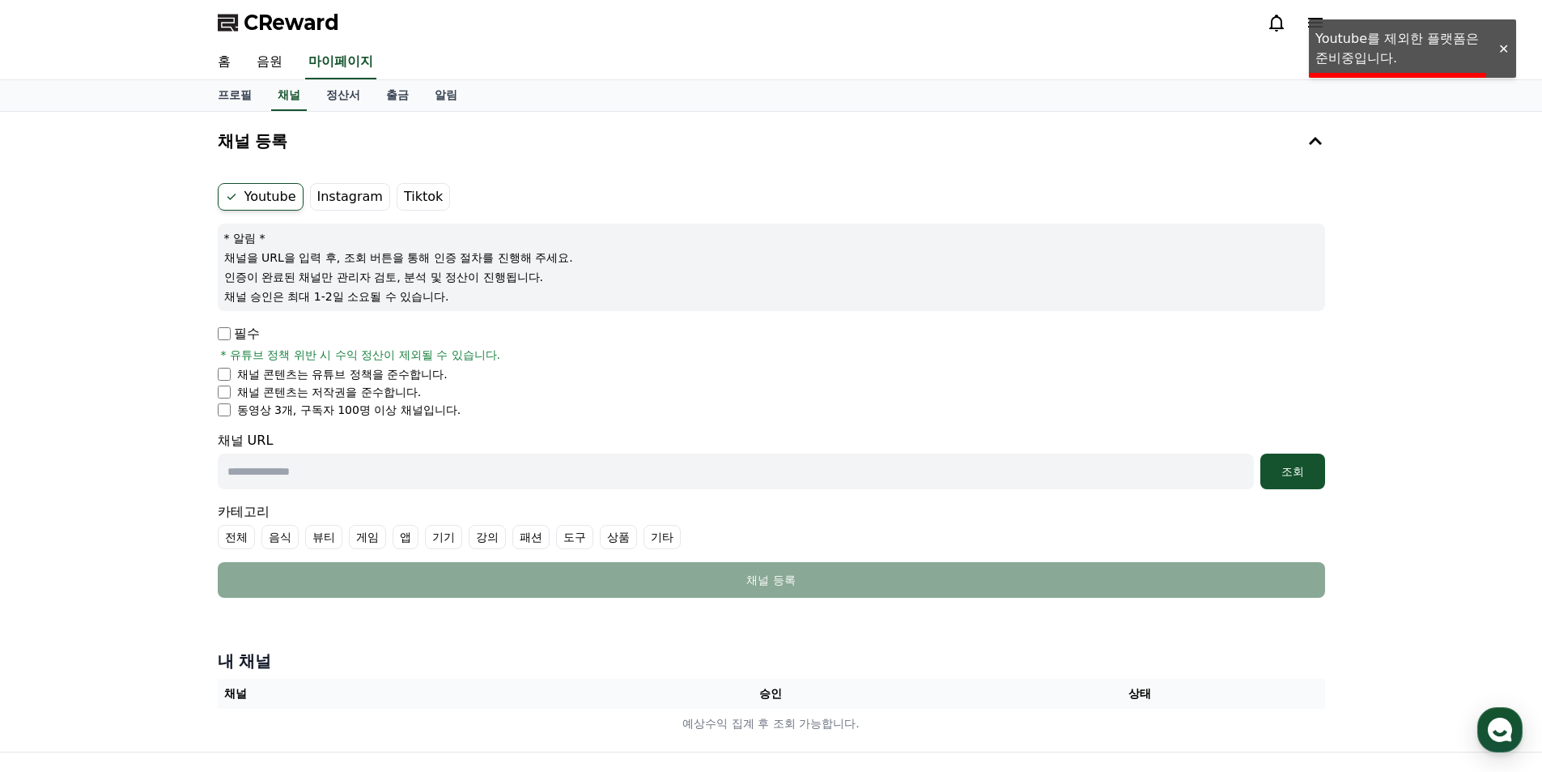
click at [1508, 53] on div at bounding box center [1503, 48] width 26 height 15
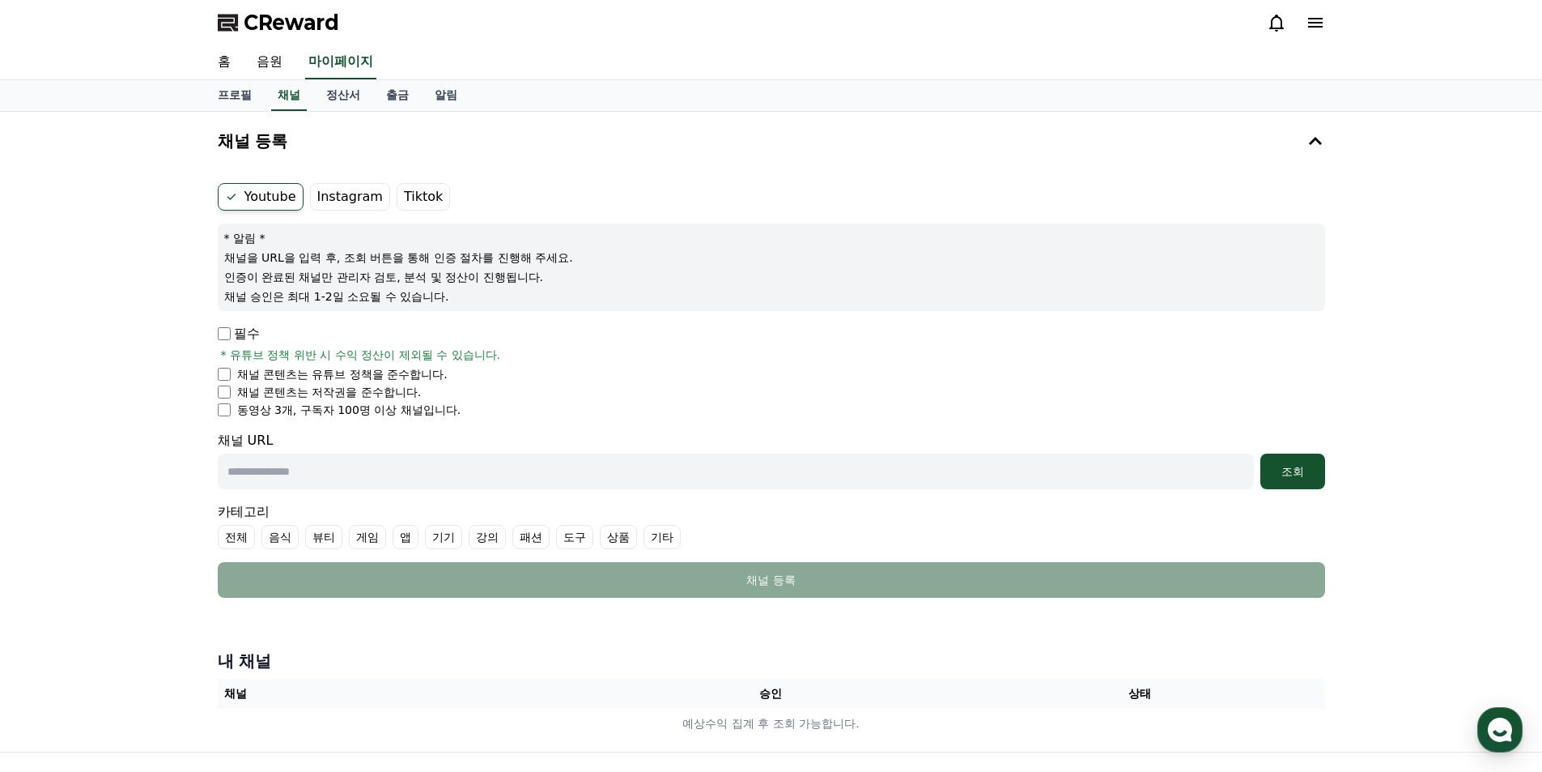
click at [248, 335] on p "필수" at bounding box center [239, 333] width 42 height 19
click at [231, 411] on li "동영상 3개, 구독자 100명 이상 채널입니다." at bounding box center [771, 410] width 1107 height 16
drag, startPoint x: 336, startPoint y: 408, endPoint x: 478, endPoint y: 407, distance: 141.7
click at [478, 407] on li "동영상 3개, 구독자 100명 이상 채널입니다." at bounding box center [771, 410] width 1107 height 16
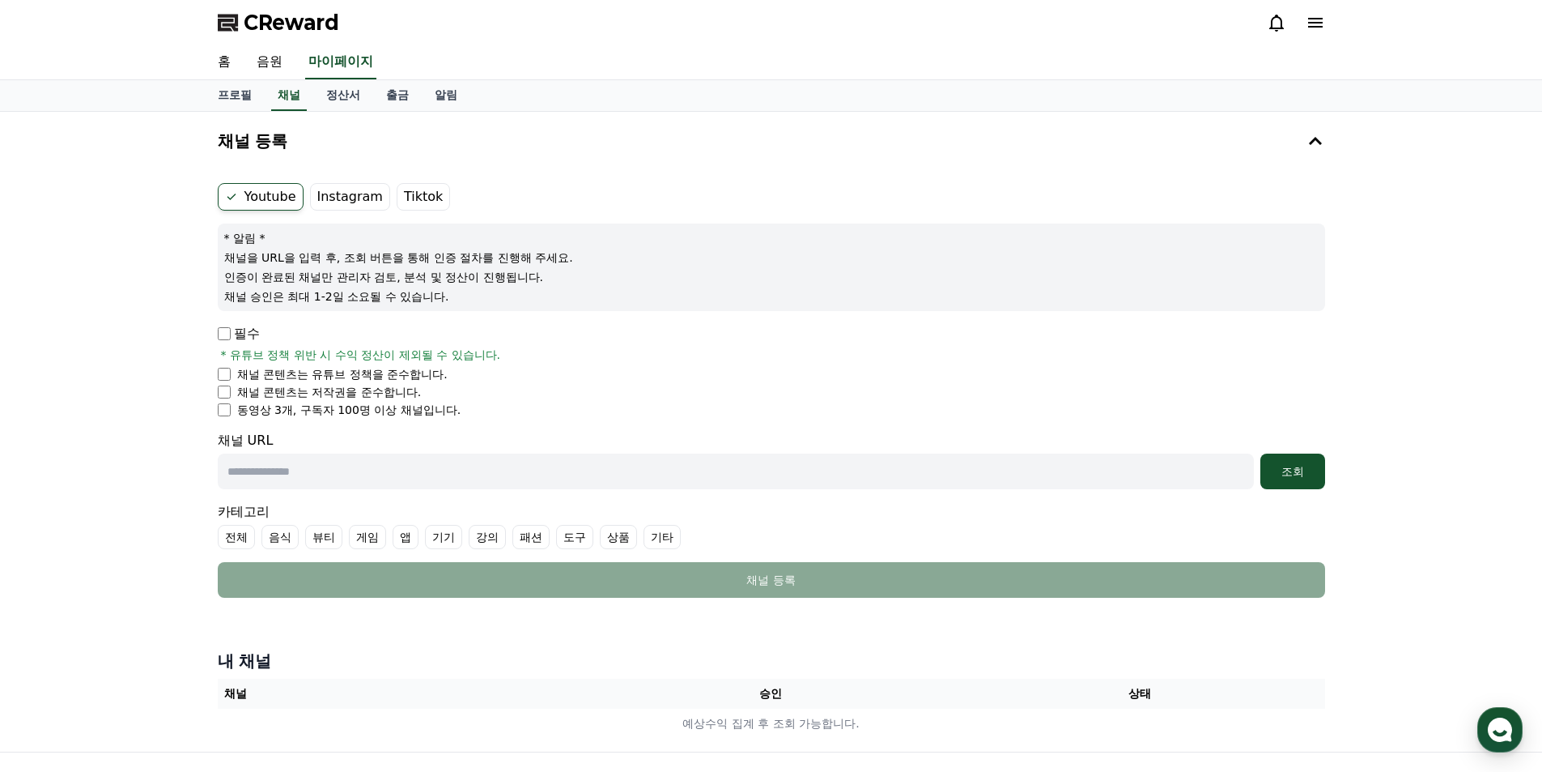
drag, startPoint x: 381, startPoint y: 423, endPoint x: 238, endPoint y: 419, distance: 143.3
click at [238, 419] on form "Youtube Instagram Tiktok * 알림 * 채널을 URL을 입력 후, 조회 버튼을 통해 인증 절차를 진행해 주세요. 인증이 완료…" at bounding box center [771, 390] width 1107 height 414
click at [473, 423] on form "Youtube Instagram Tiktok * 알림 * 채널을 URL을 입력 후, 조회 버튼을 통해 인증 절차를 진행해 주세요. 인증이 완료…" at bounding box center [771, 390] width 1107 height 414
drag, startPoint x: 461, startPoint y: 407, endPoint x: 232, endPoint y: 370, distance: 232.1
click at [232, 370] on ul "채널 콘텐츠는 유튜브 정책을 준수합니다. 채널 콘텐츠는 저작권을 준수합니다. 동영상 3개, 구독자 100명 이상 채널입니다." at bounding box center [771, 392] width 1107 height 52
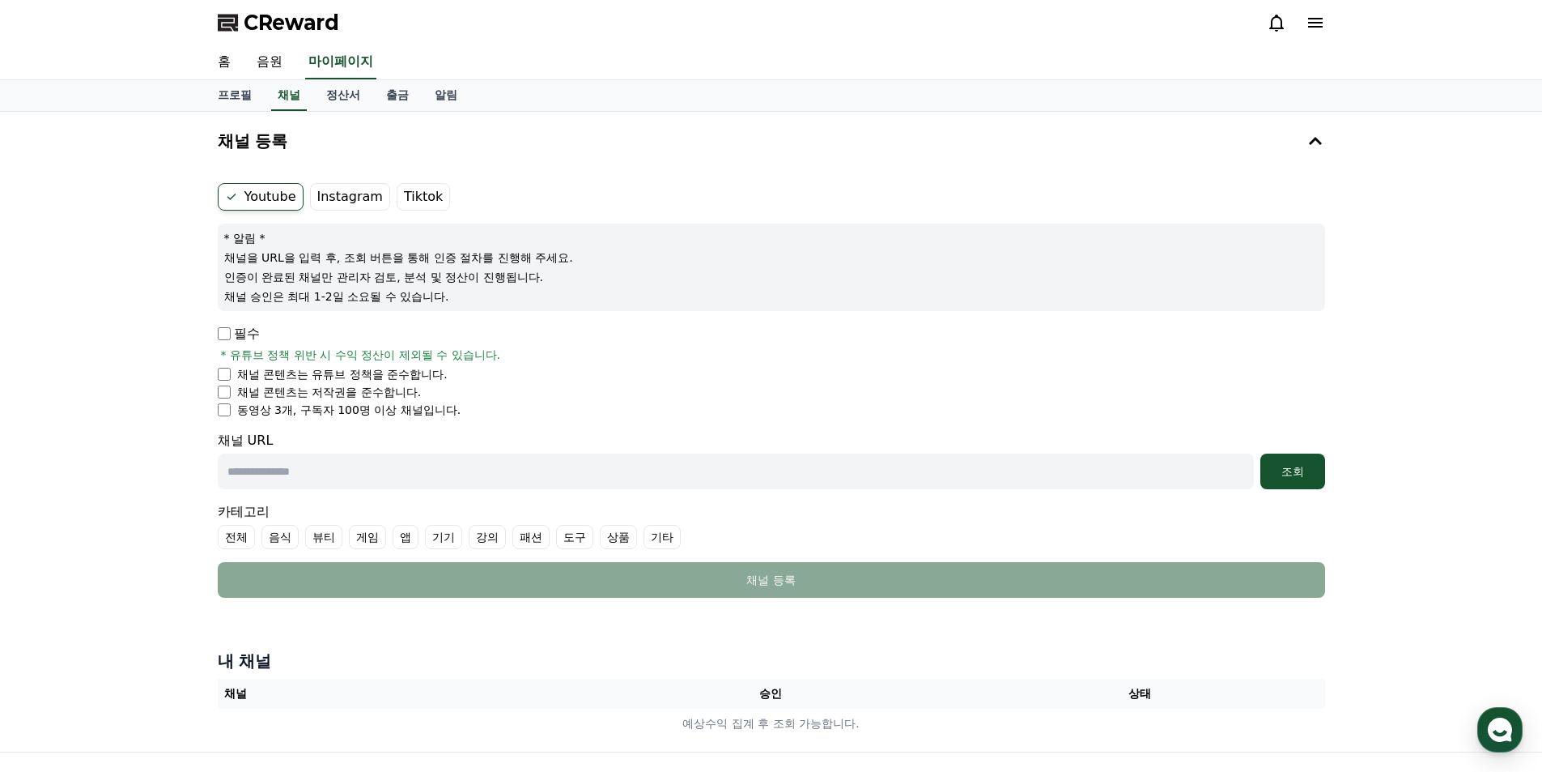
click at [477, 394] on li "채널 콘텐츠는 저작권을 준수합니다." at bounding box center [771, 392] width 1107 height 16
click at [223, 380] on li "채널 콘텐츠는 유튜브 정책을 준수합니다." at bounding box center [771, 374] width 1107 height 16
click at [1260, 478] on button "조회" at bounding box center [1292, 471] width 65 height 36
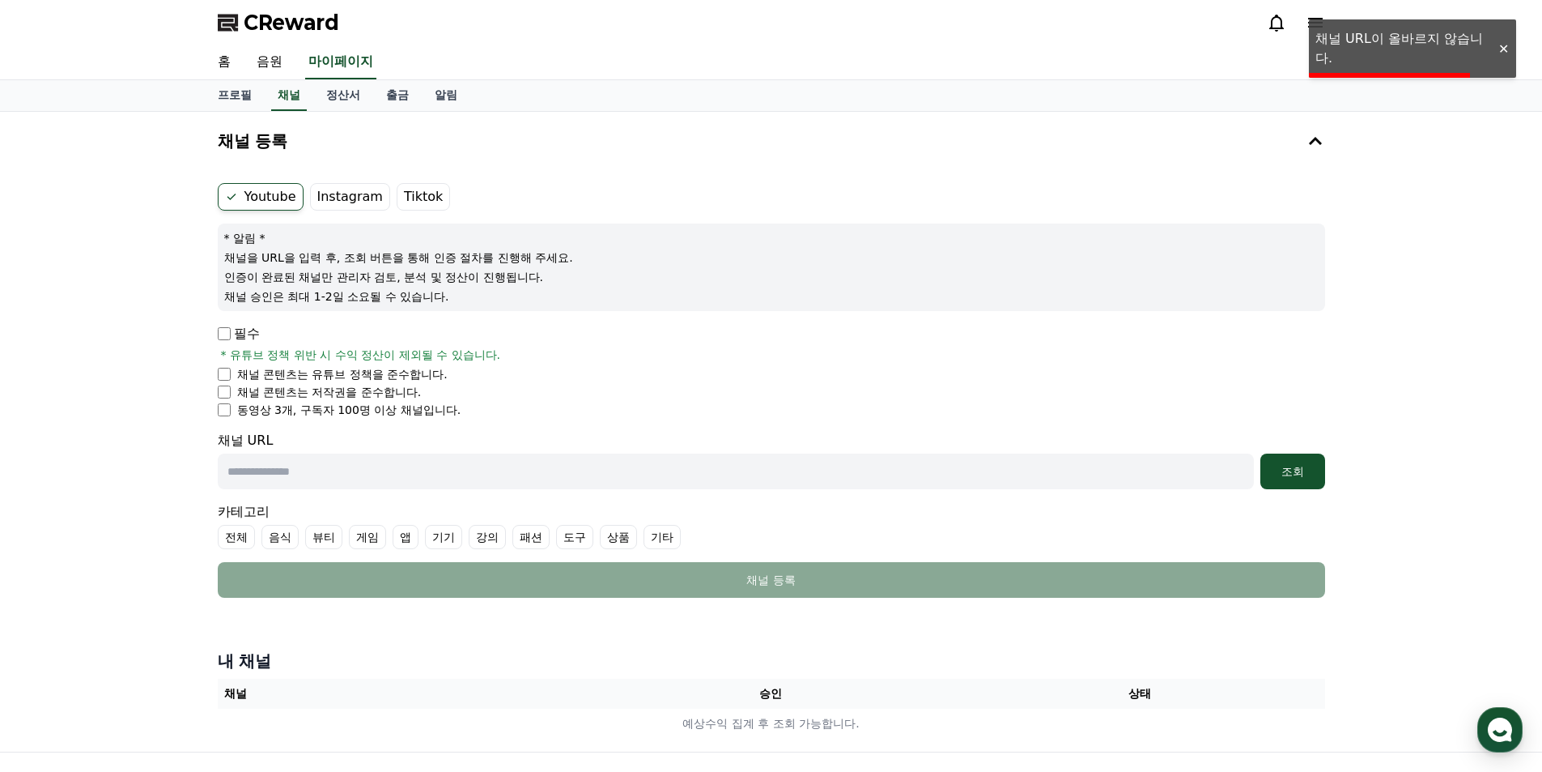
click at [1163, 478] on input "text" at bounding box center [736, 471] width 1036 height 36
drag, startPoint x: 263, startPoint y: 348, endPoint x: 525, endPoint y: 353, distance: 261.5
click at [525, 353] on div "필수 * 유튜브 정책 위반 시 수익 정산이 제외될 수 있습니다." at bounding box center [771, 343] width 1107 height 39
